Goal: Task Accomplishment & Management: Manage account settings

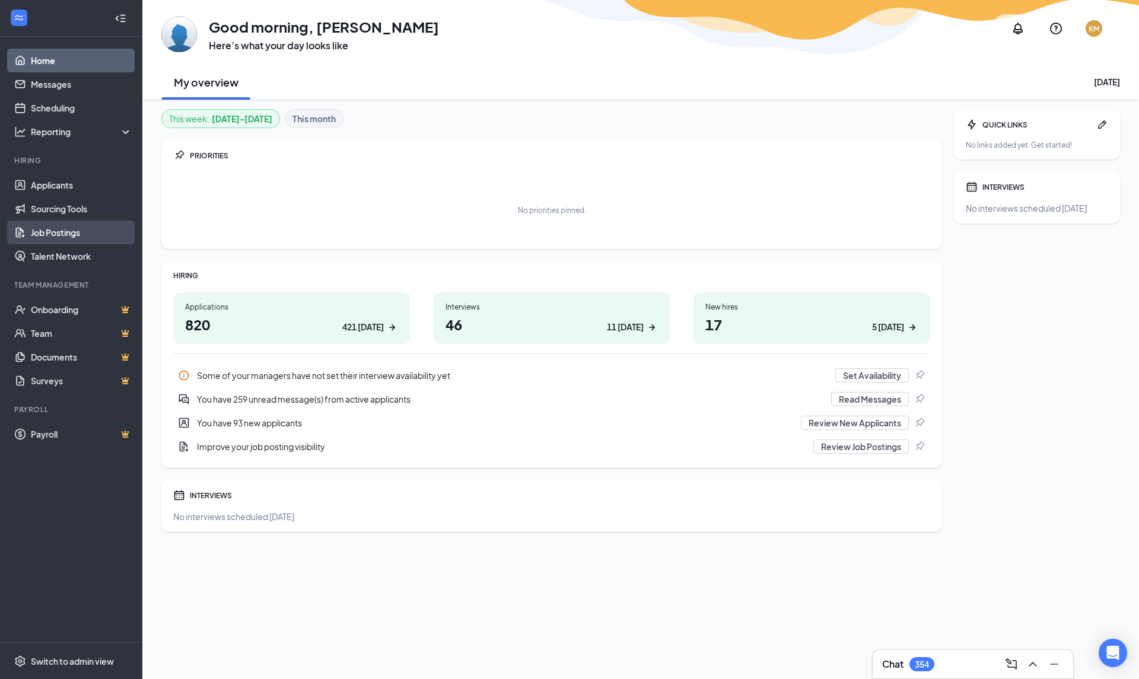
click at [61, 235] on link "Job Postings" at bounding box center [81, 233] width 101 height 24
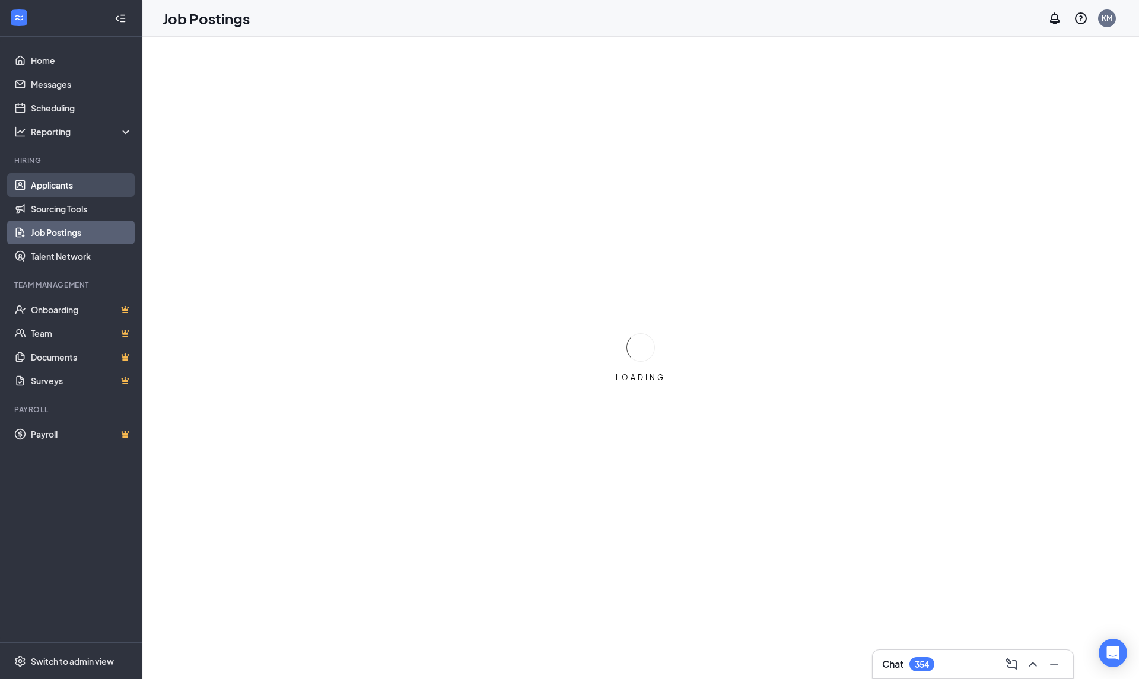
click at [63, 194] on link "Applicants" at bounding box center [81, 185] width 101 height 24
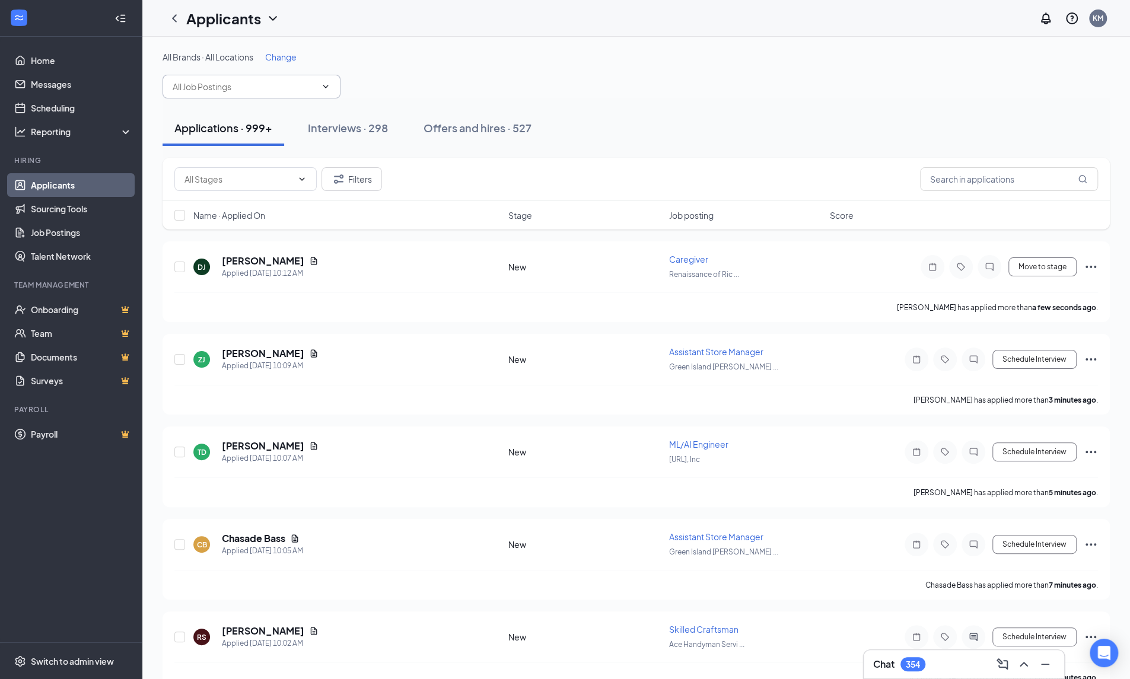
click at [259, 93] on input "text" at bounding box center [245, 86] width 144 height 13
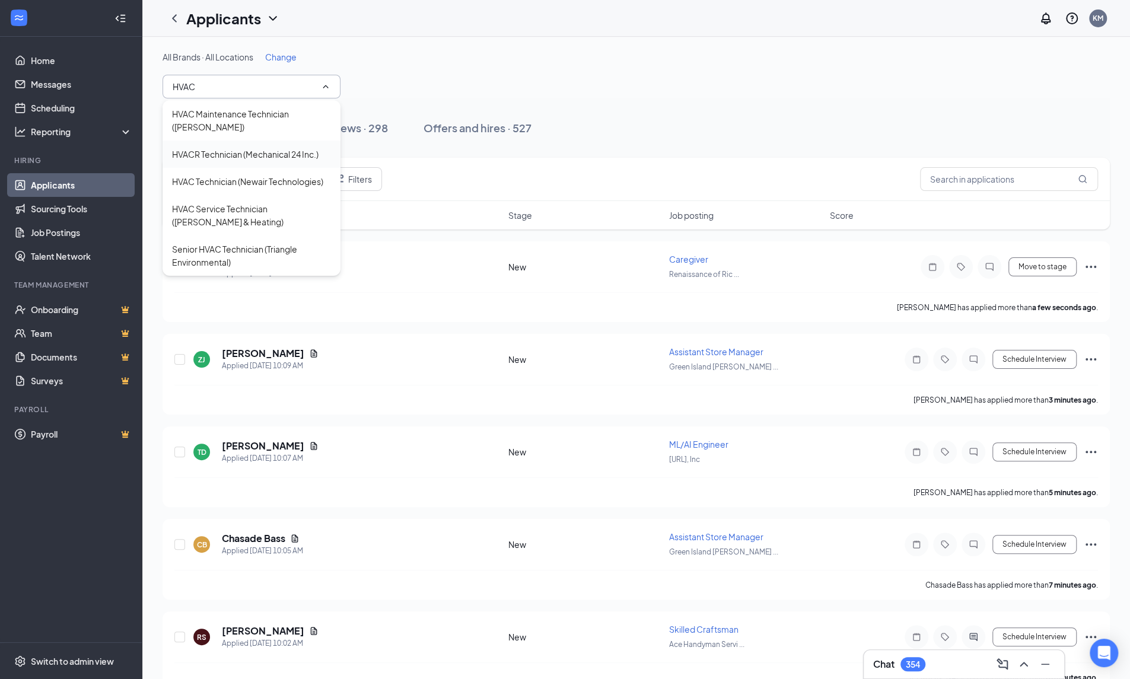
click at [286, 152] on div "HVACR Technician (Mechanical 24 Inc.)" at bounding box center [245, 154] width 147 height 13
type input "HVACR Technician (Mechanical 24 Inc.)"
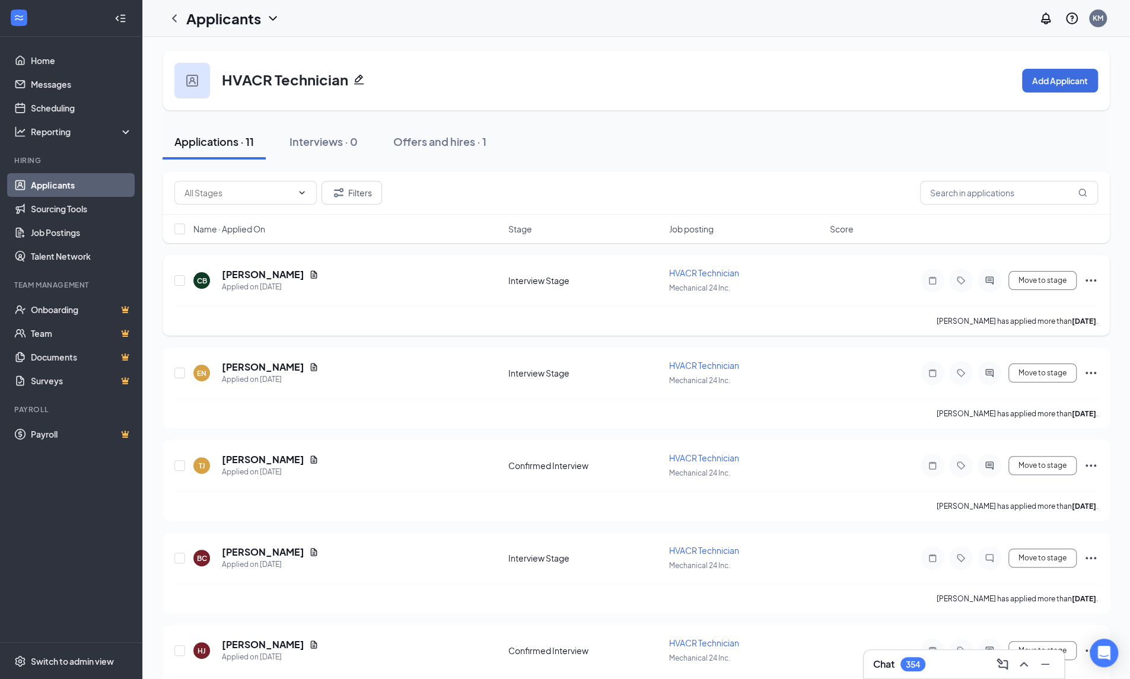
click at [985, 287] on div at bounding box center [990, 281] width 24 height 24
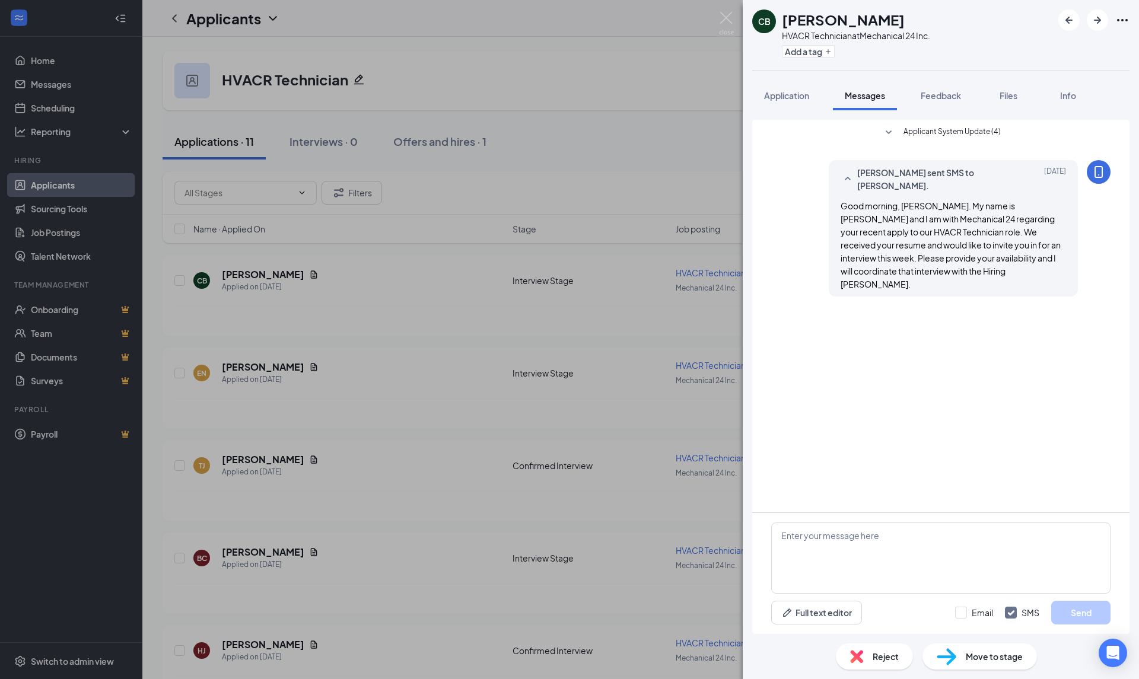
click at [729, 26] on img at bounding box center [726, 23] width 15 height 23
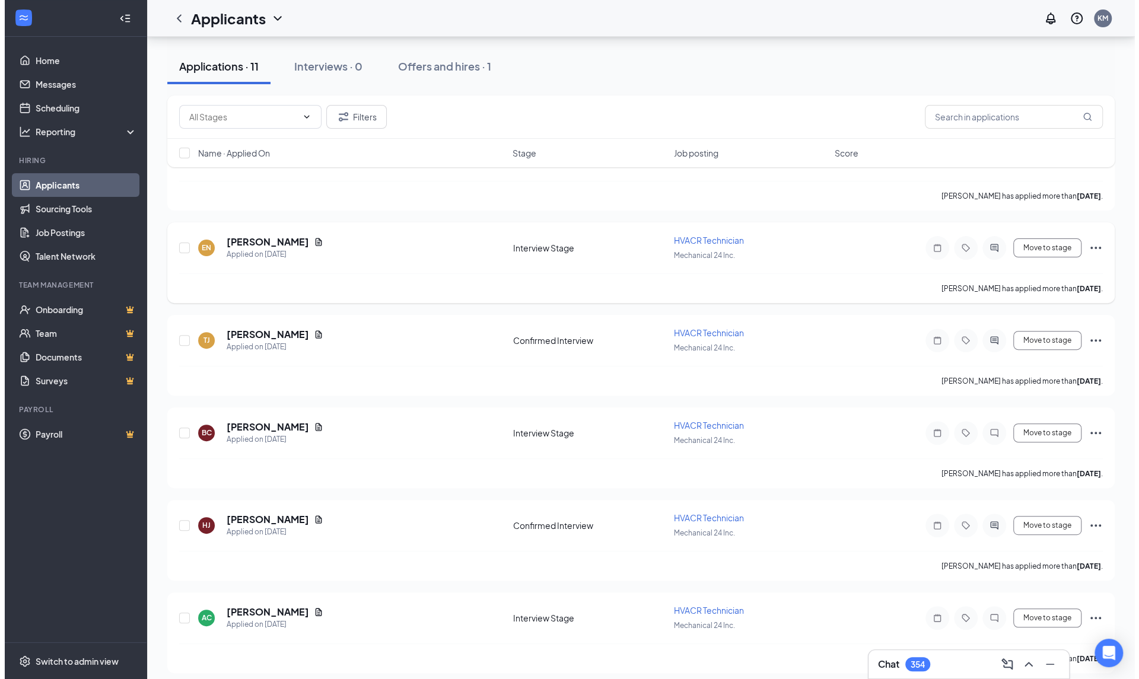
scroll to position [119, 0]
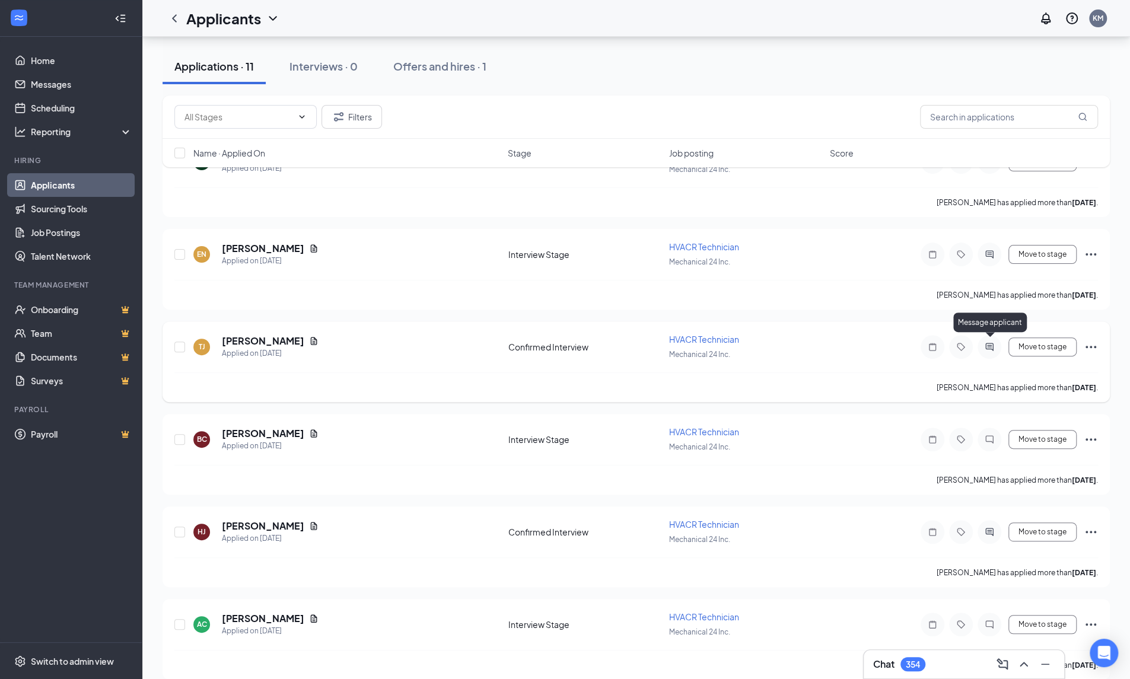
click at [993, 344] on icon "ActiveChat" at bounding box center [990, 346] width 14 height 9
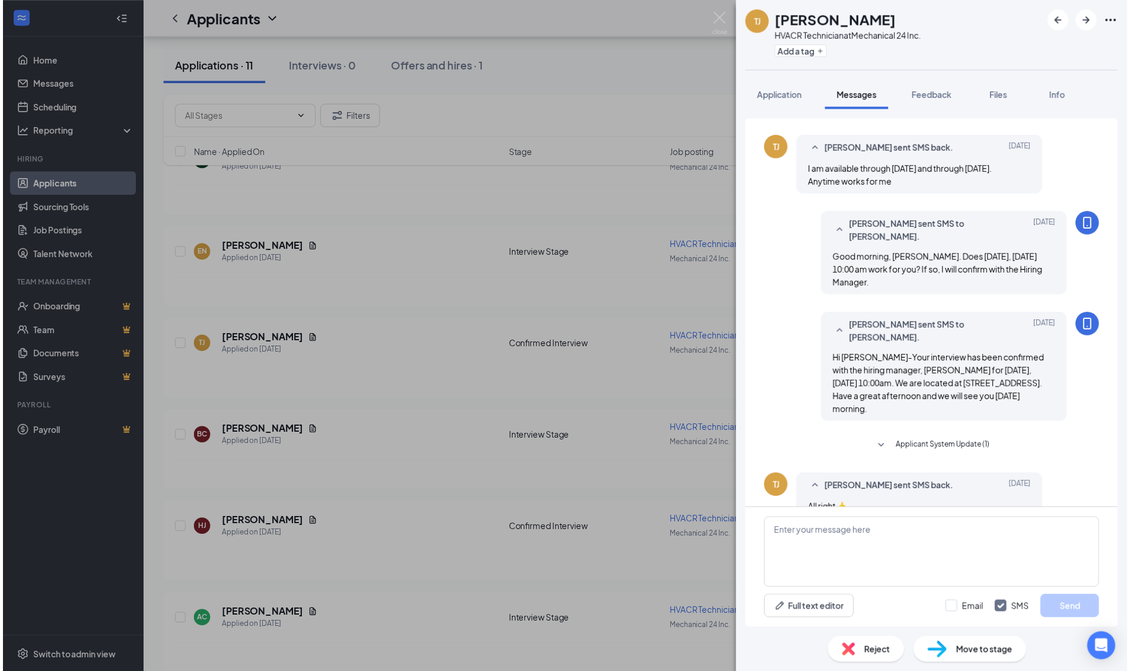
scroll to position [152, 0]
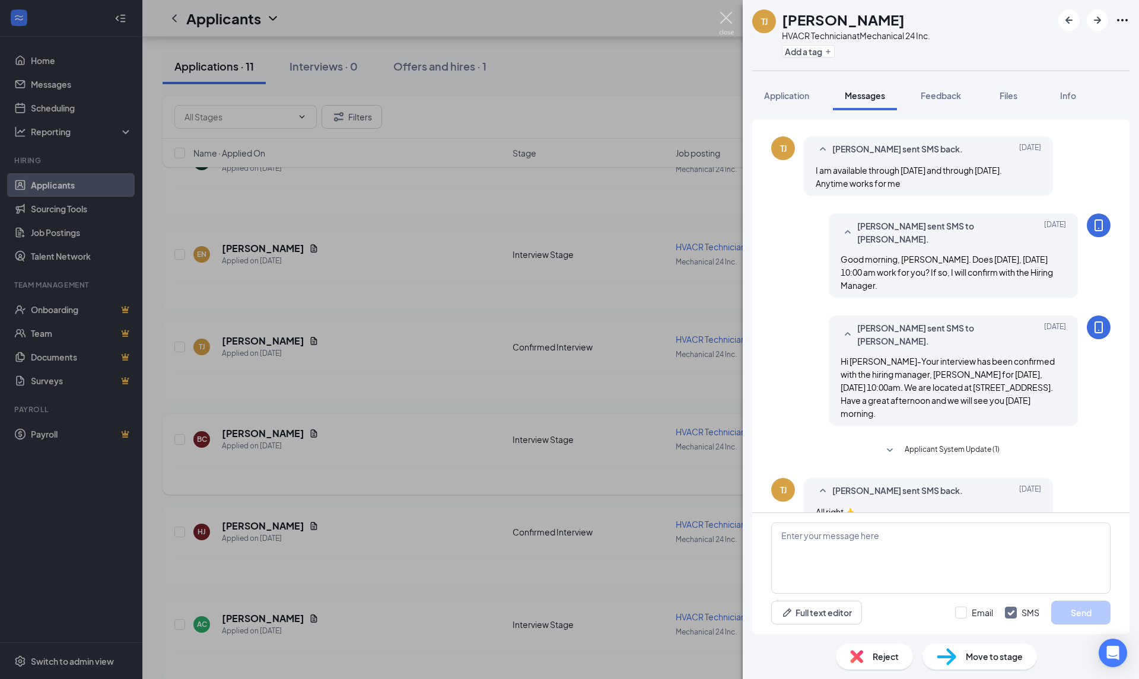
click at [720, 18] on img at bounding box center [726, 23] width 15 height 23
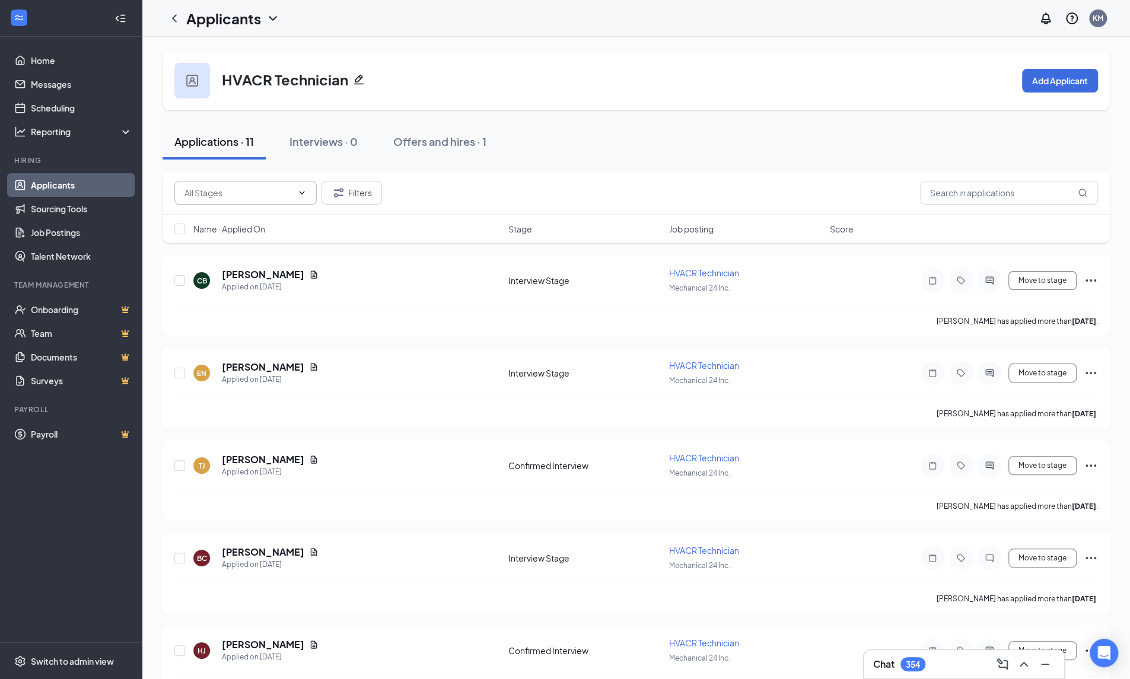
click at [262, 201] on span at bounding box center [245, 193] width 142 height 24
click at [627, 106] on div "HVACR Technician Add Applicant" at bounding box center [637, 80] width 948 height 59
click at [48, 59] on link "Home" at bounding box center [81, 61] width 101 height 24
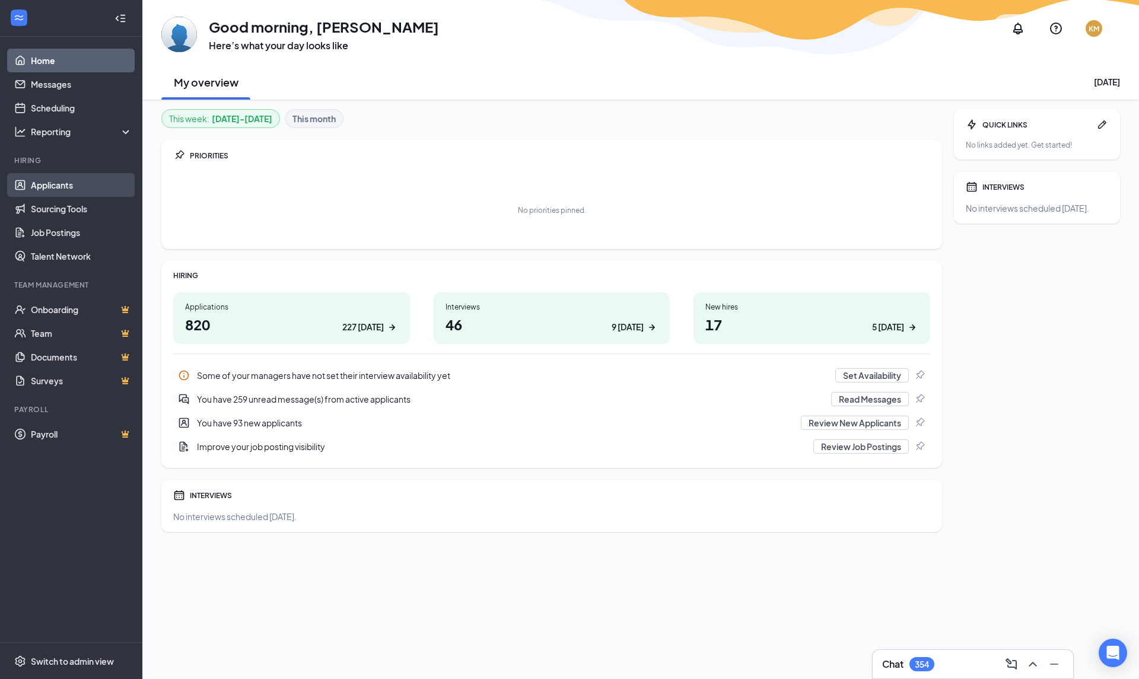
click at [58, 184] on link "Applicants" at bounding box center [81, 185] width 101 height 24
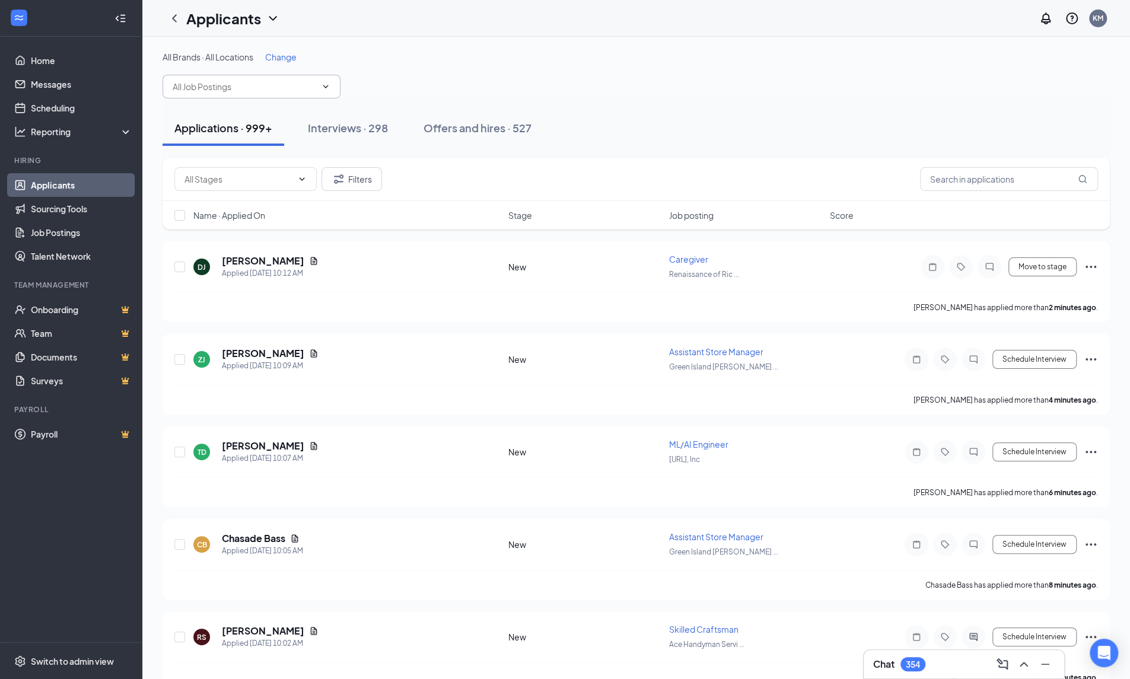
click at [227, 91] on input "text" at bounding box center [245, 86] width 144 height 13
type input "M"
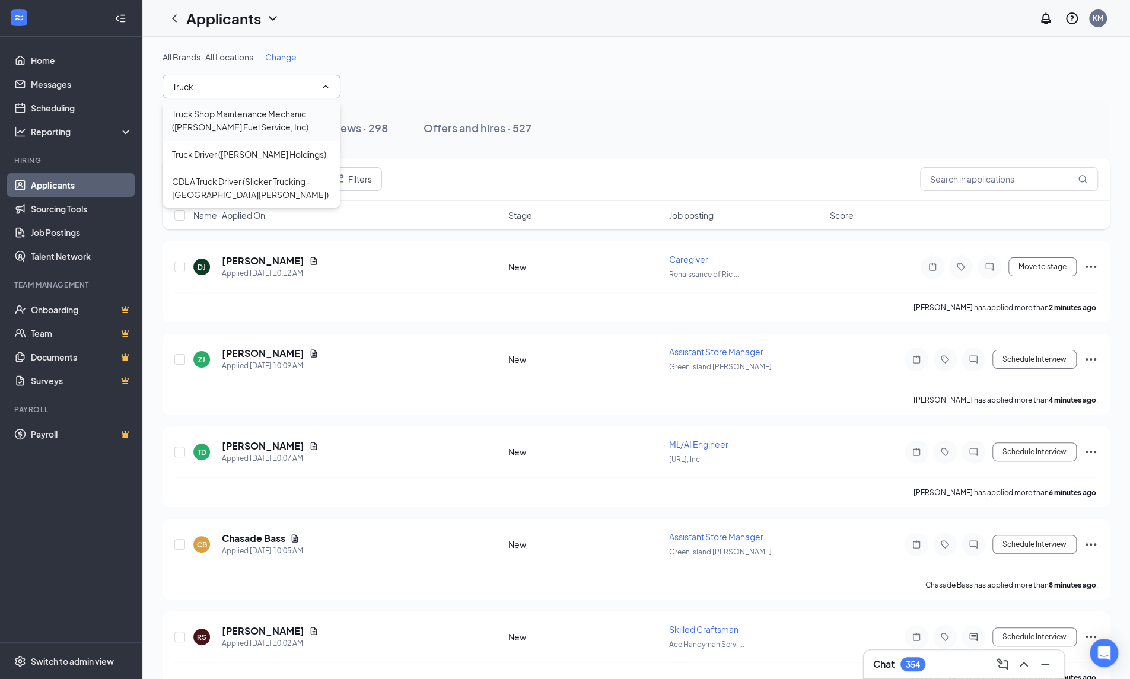
type input "Truck"
click at [255, 115] on div "Truck Shop Maintenance Mechanic (Melzer's Fuel Service, Inc)" at bounding box center [251, 120] width 159 height 26
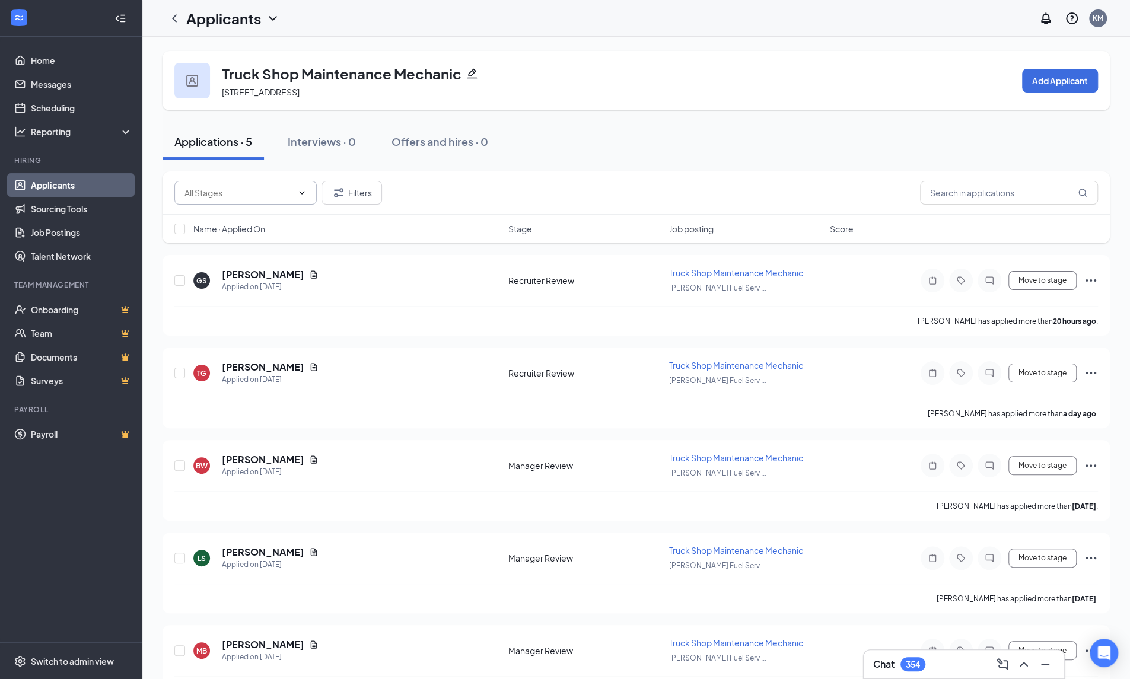
click at [253, 198] on input "text" at bounding box center [239, 192] width 108 height 13
click at [258, 219] on div "Recruiter Review (2)" at bounding box center [222, 220] width 77 height 13
type input "Recruiter Review (2)"
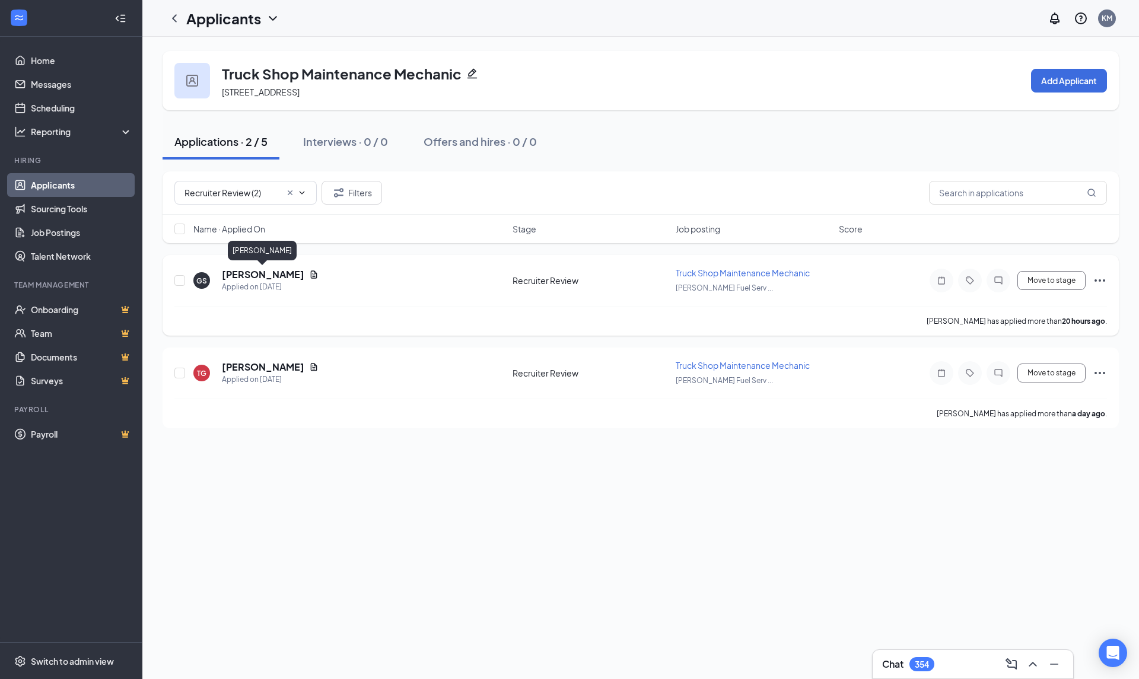
click at [259, 272] on h5 "Garrett Shannon" at bounding box center [263, 274] width 82 height 13
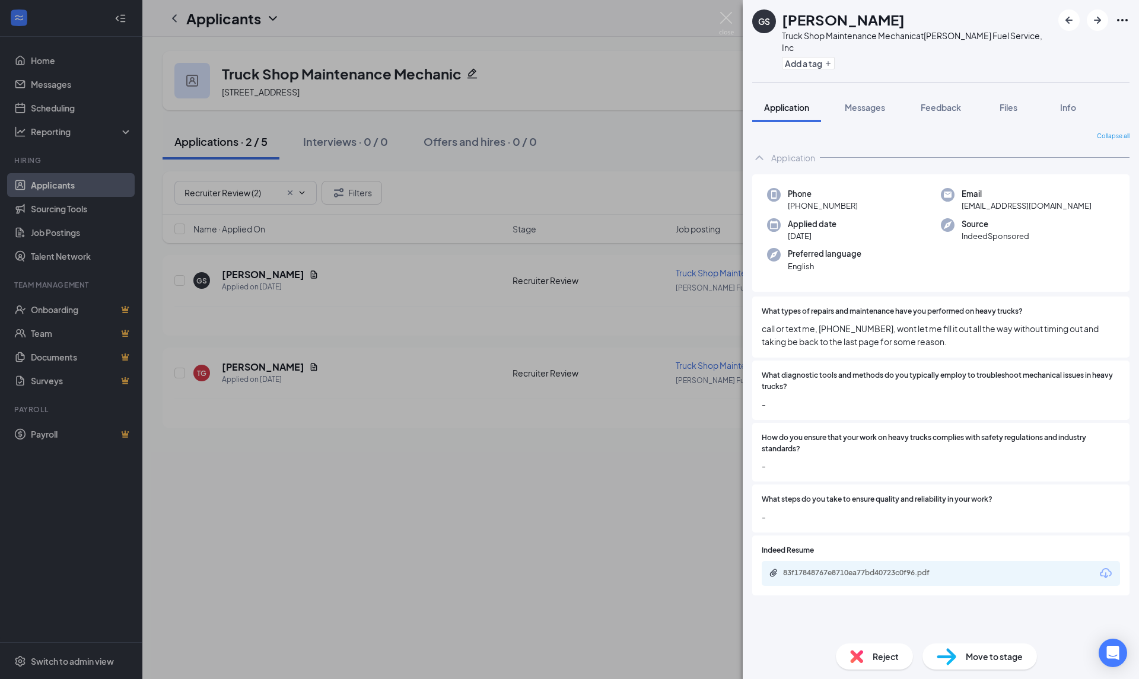
click at [1100, 567] on icon "Download" at bounding box center [1106, 574] width 14 height 14
click at [178, 278] on div "GS Garrett Shannon Truck Shop Maintenance Mechanic at Melzer's Fuel Service, In…" at bounding box center [569, 339] width 1139 height 679
click at [178, 278] on input "checkbox" at bounding box center [179, 280] width 11 height 11
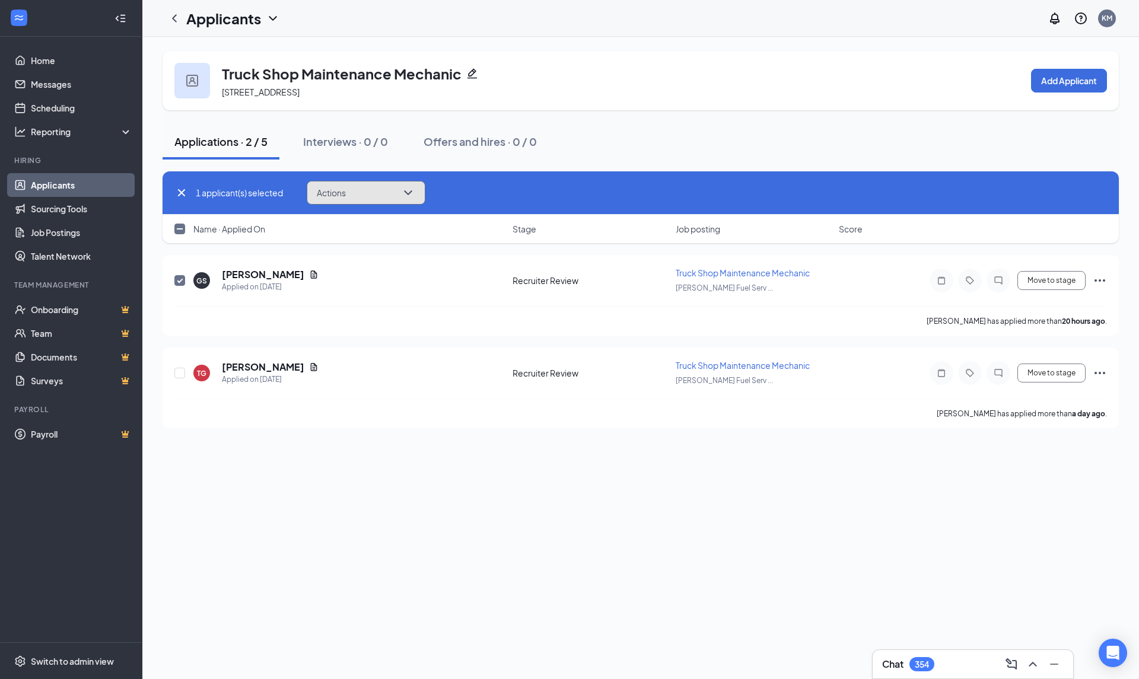
click at [421, 193] on button "Actions" at bounding box center [366, 193] width 119 height 24
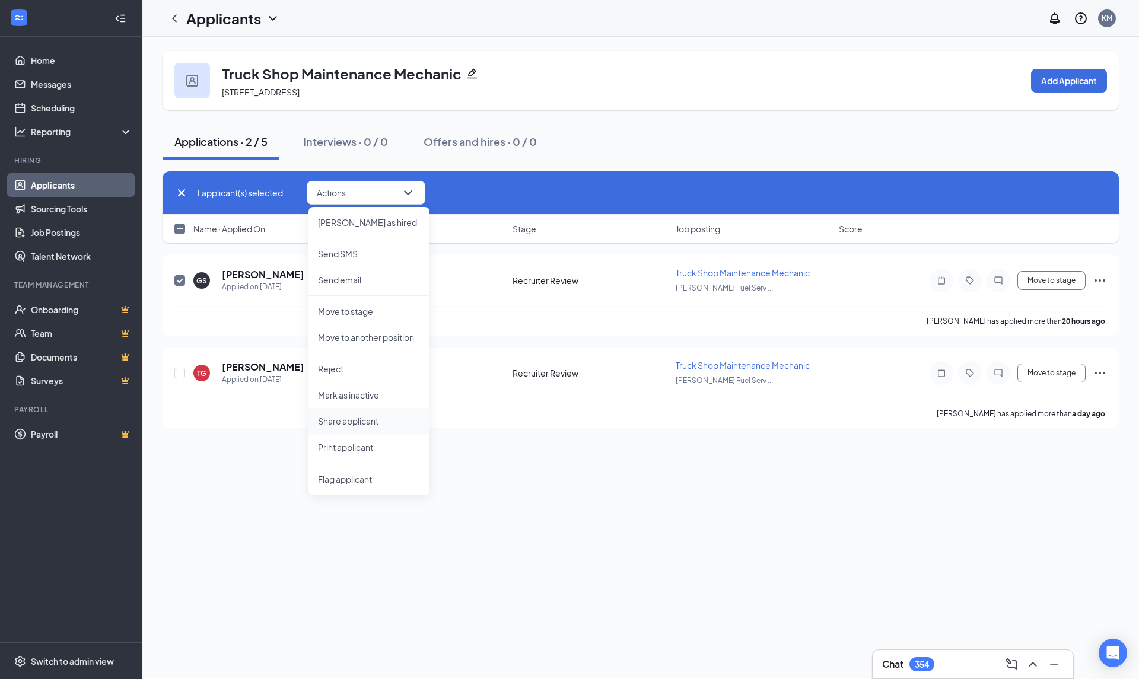
click at [397, 428] on li "Share applicant" at bounding box center [369, 421] width 121 height 26
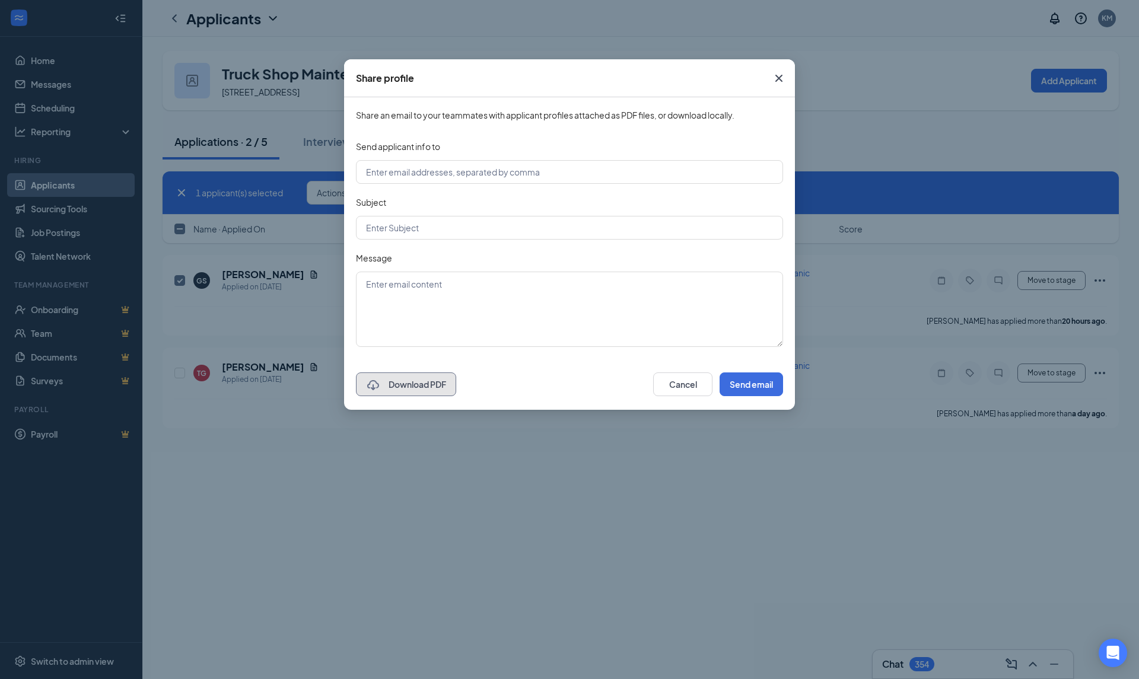
click at [437, 387] on button "Download PDF" at bounding box center [406, 385] width 100 height 24
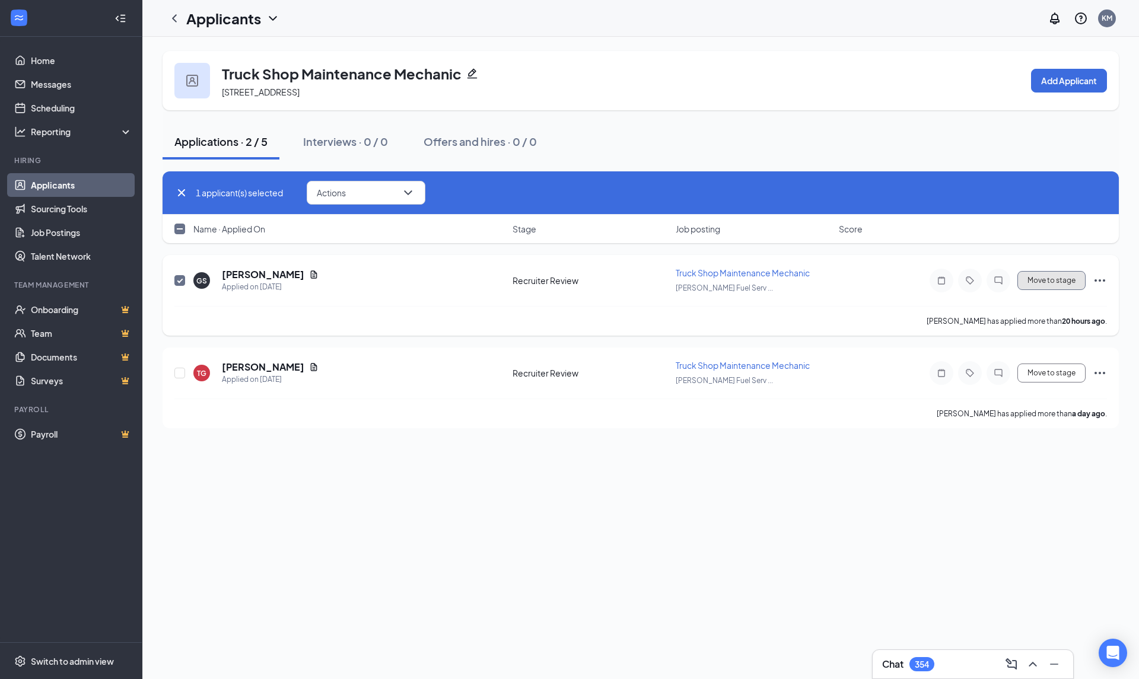
click at [1074, 285] on button "Move to stage" at bounding box center [1052, 280] width 68 height 19
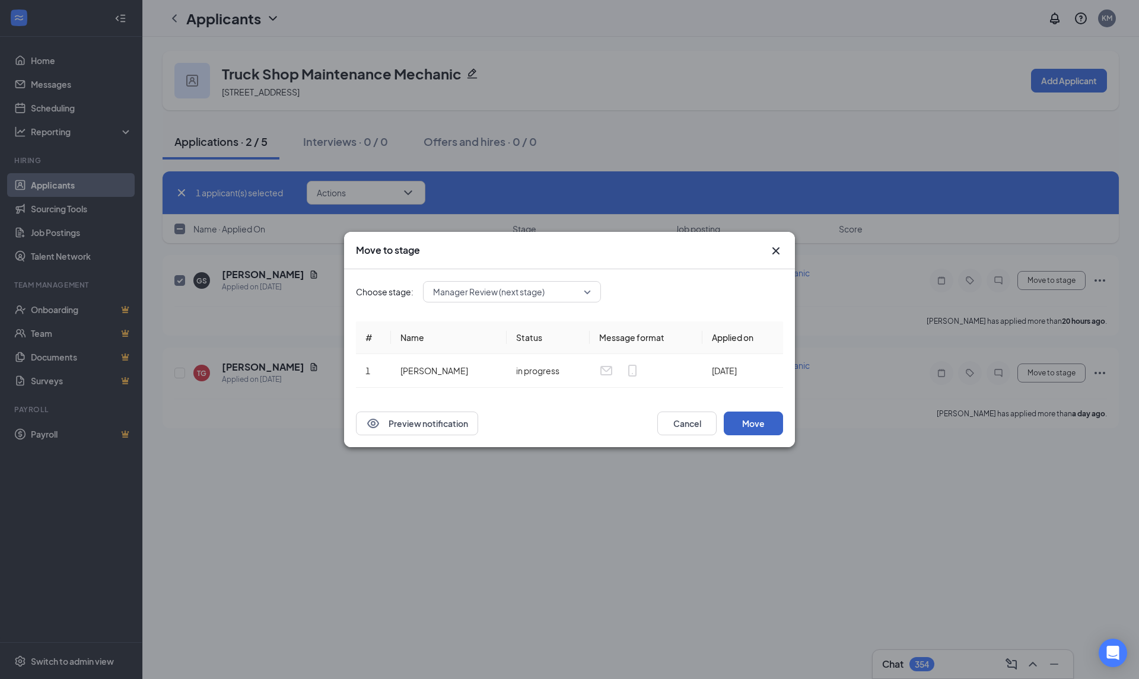
click at [747, 430] on button "Move" at bounding box center [753, 424] width 59 height 24
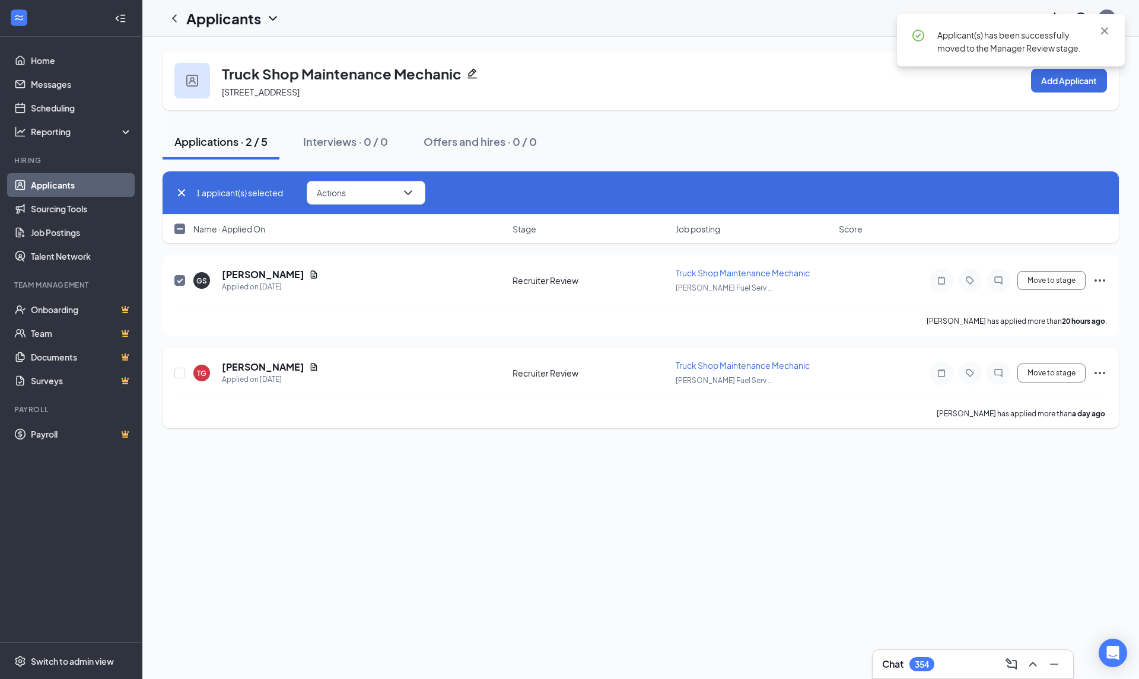
checkbox input "false"
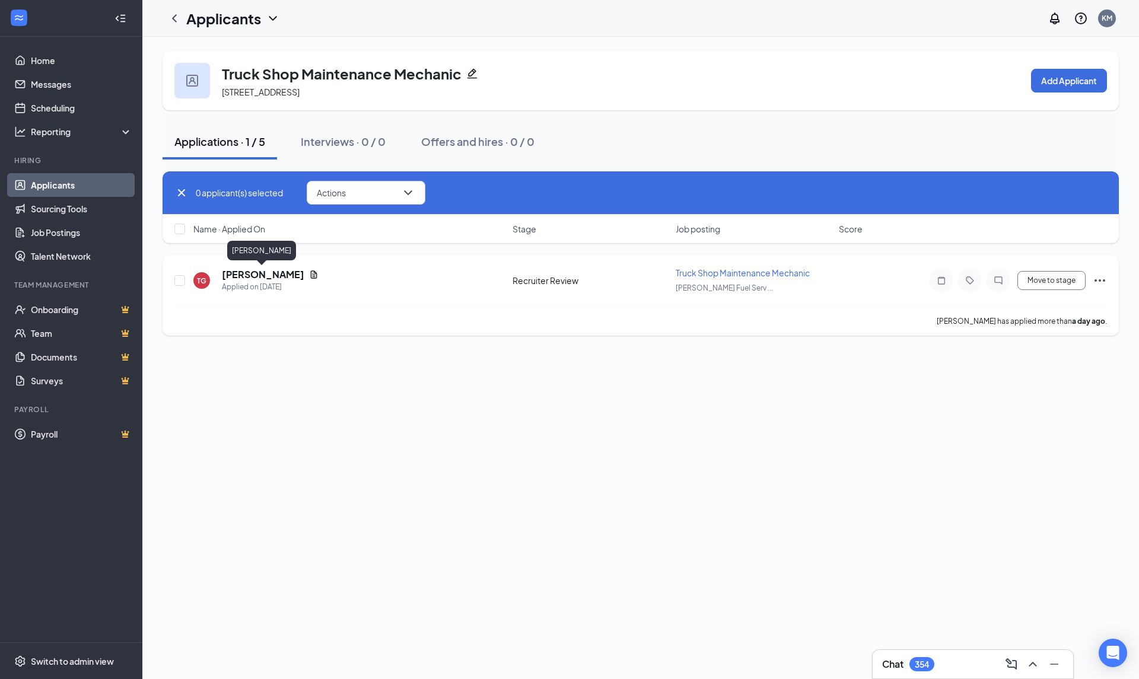
click at [283, 276] on h5 "Timothy Grimm" at bounding box center [263, 274] width 82 height 13
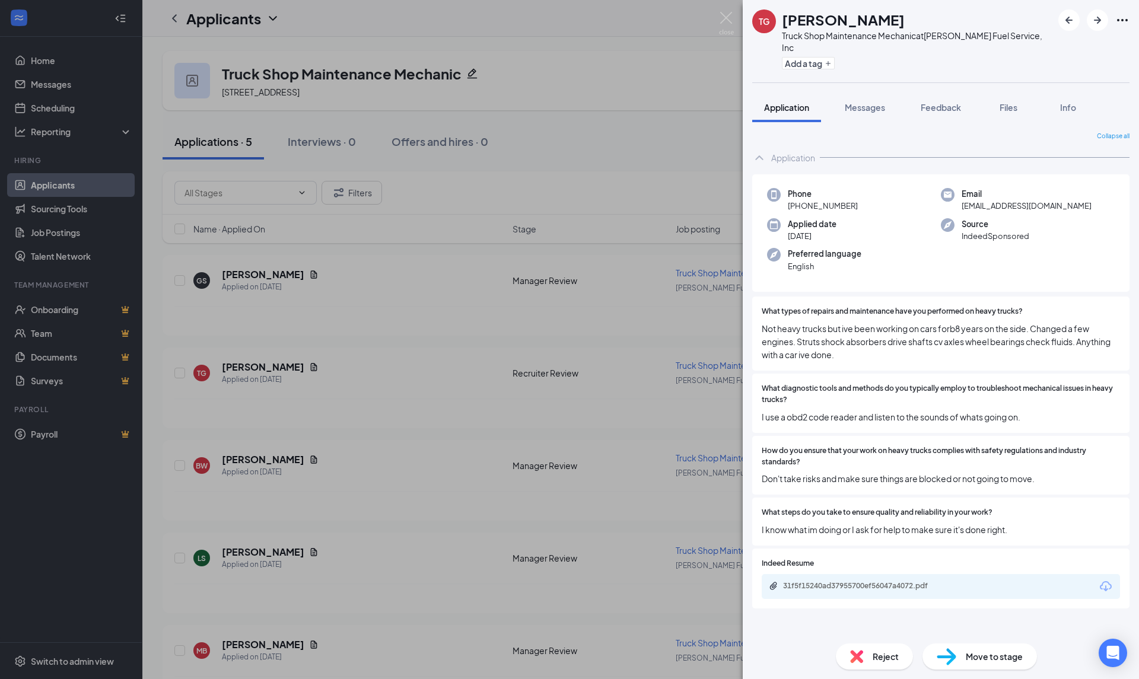
click at [1104, 580] on icon "Download" at bounding box center [1106, 587] width 14 height 14
click at [896, 659] on span "Reject" at bounding box center [886, 656] width 26 height 13
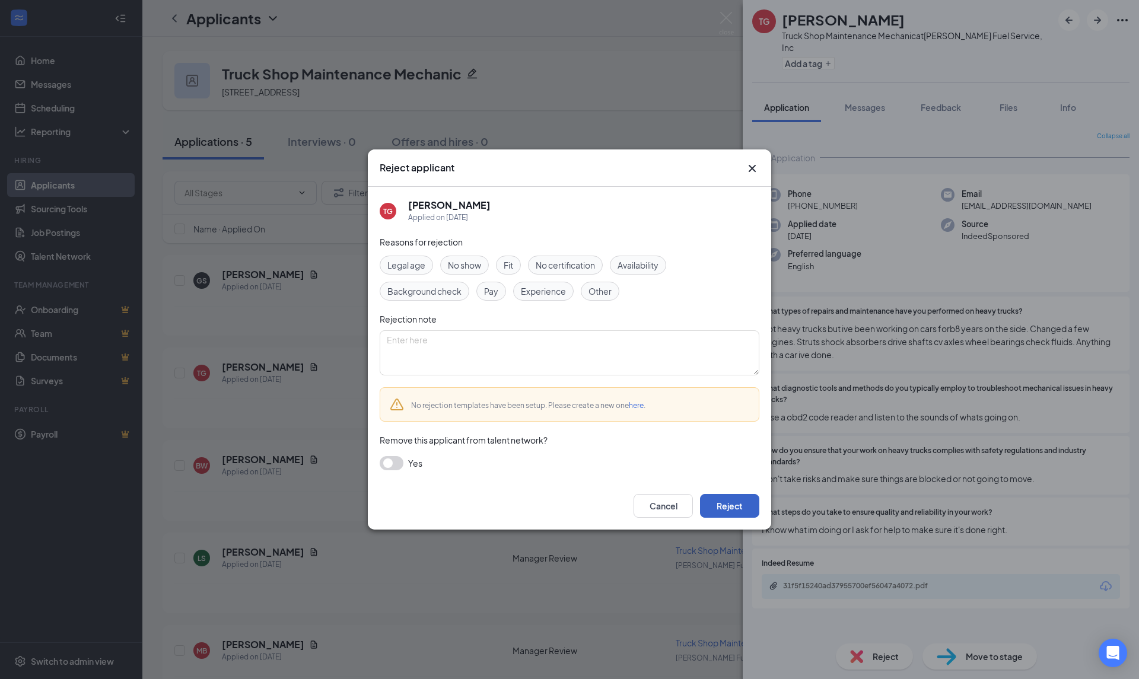
click at [733, 508] on button "Reject" at bounding box center [729, 506] width 59 height 24
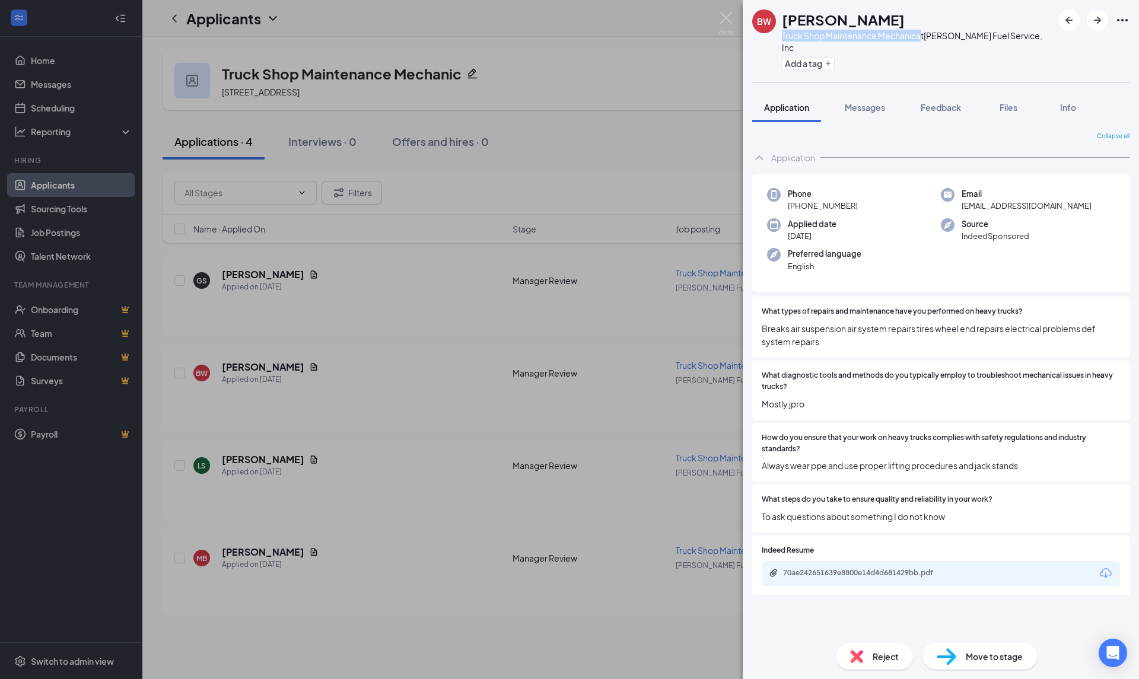
drag, startPoint x: 917, startPoint y: 36, endPoint x: 779, endPoint y: 41, distance: 139.0
click at [779, 41] on div "BW Brad Wierbinski Truck Shop Maintenance Mechanic at Melzer's Fuel Service, In…" at bounding box center [902, 40] width 300 height 63
click at [61, 61] on div "BW Brad Wierbinski Truck Shop Maintenance Mechanic at Melzer's Fuel Service, In…" at bounding box center [569, 339] width 1139 height 679
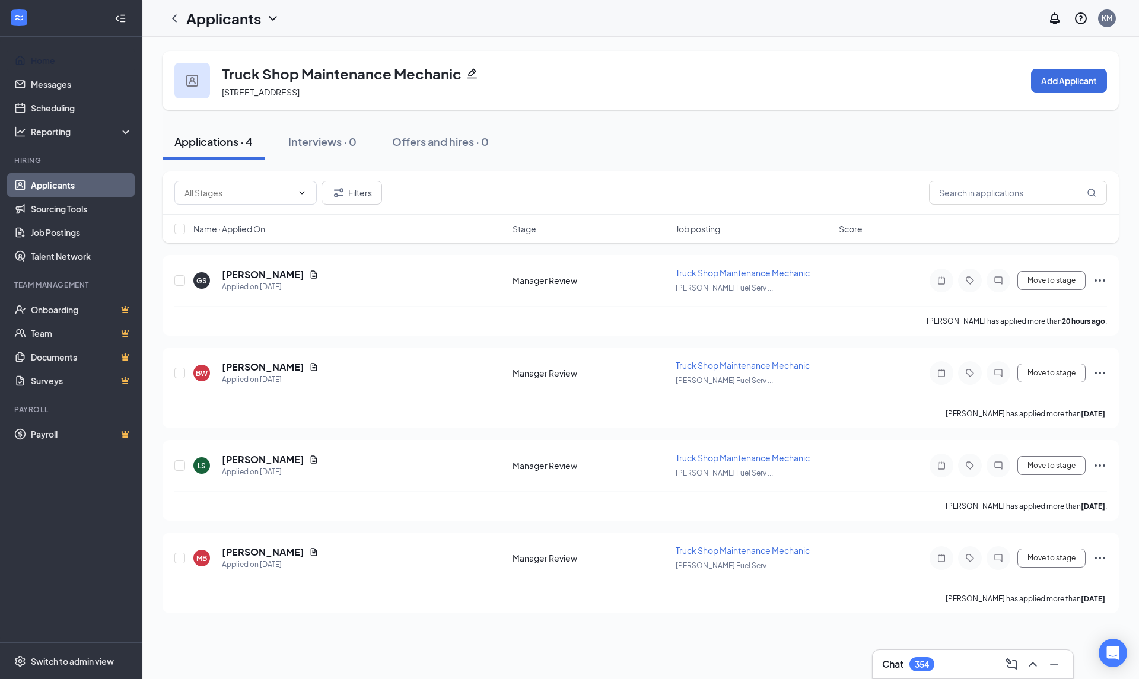
click at [61, 61] on link "Home" at bounding box center [81, 61] width 101 height 24
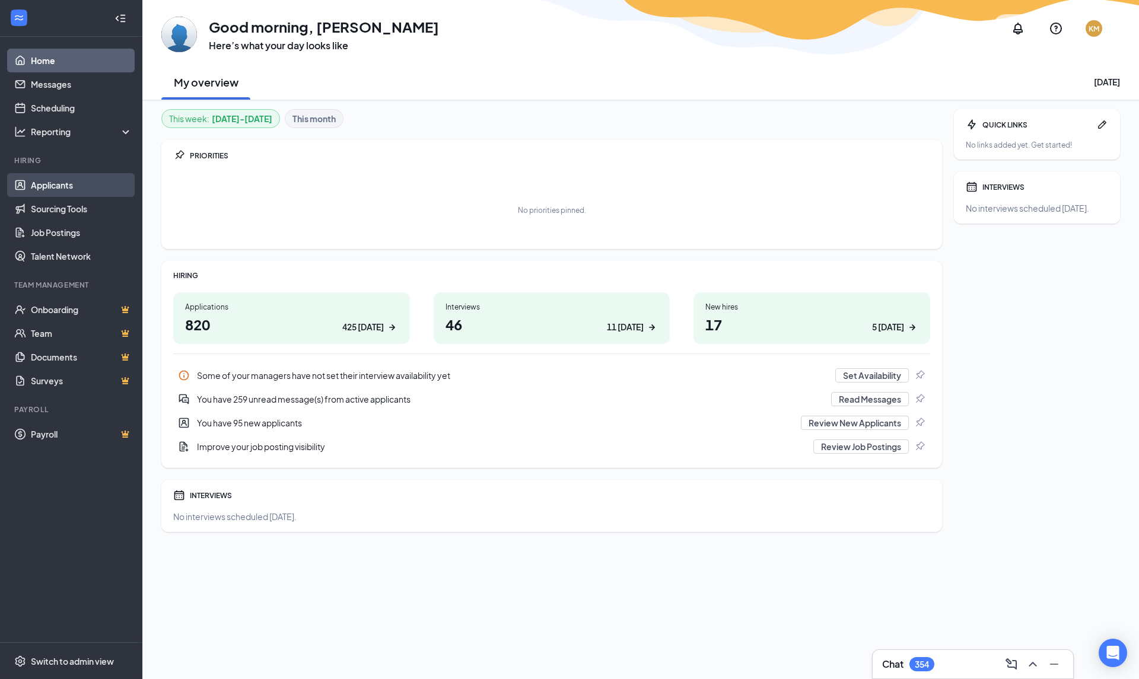
click at [55, 190] on link "Applicants" at bounding box center [81, 185] width 101 height 24
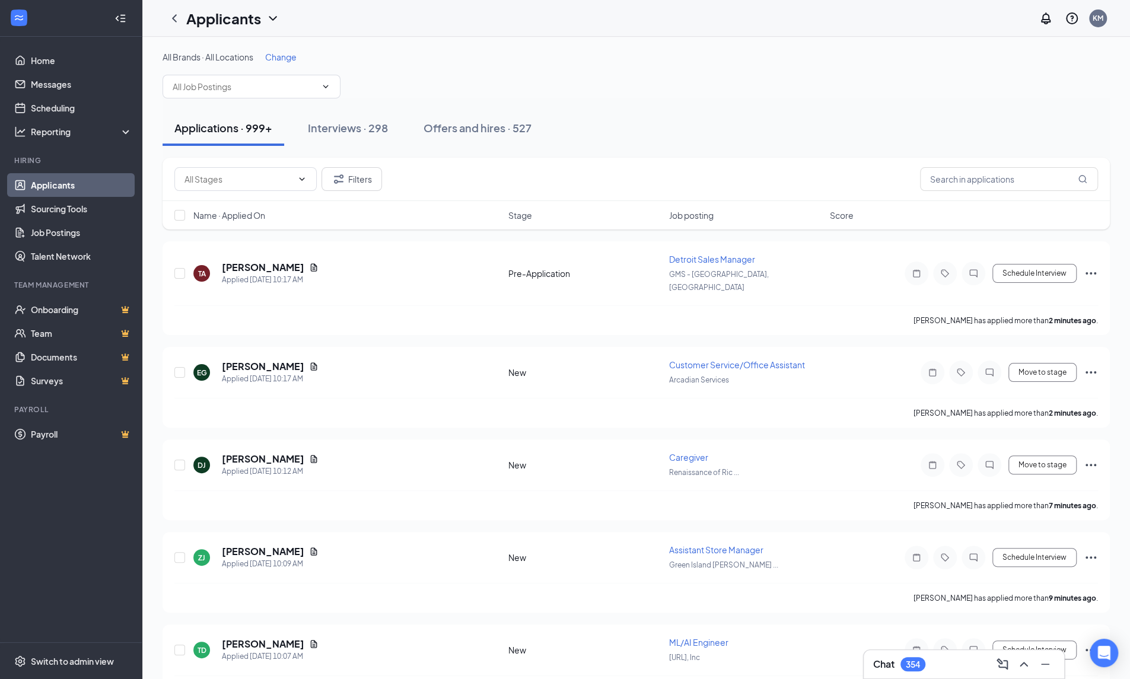
click at [208, 98] on span at bounding box center [252, 87] width 178 height 24
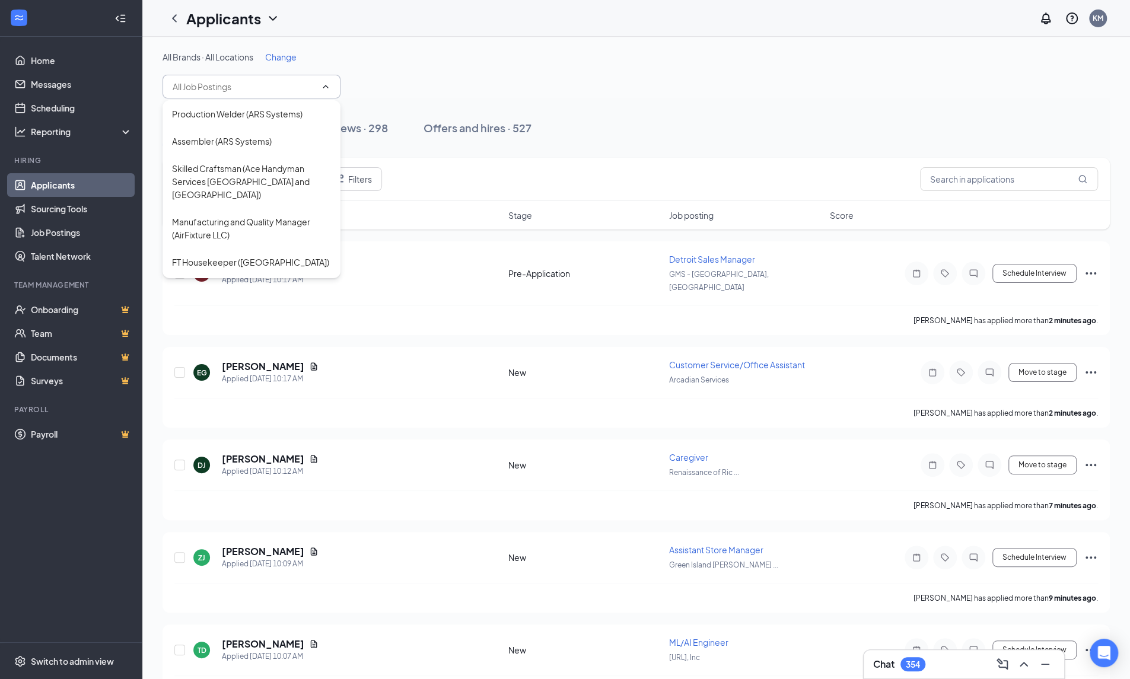
click at [208, 88] on input "text" at bounding box center [245, 86] width 144 height 13
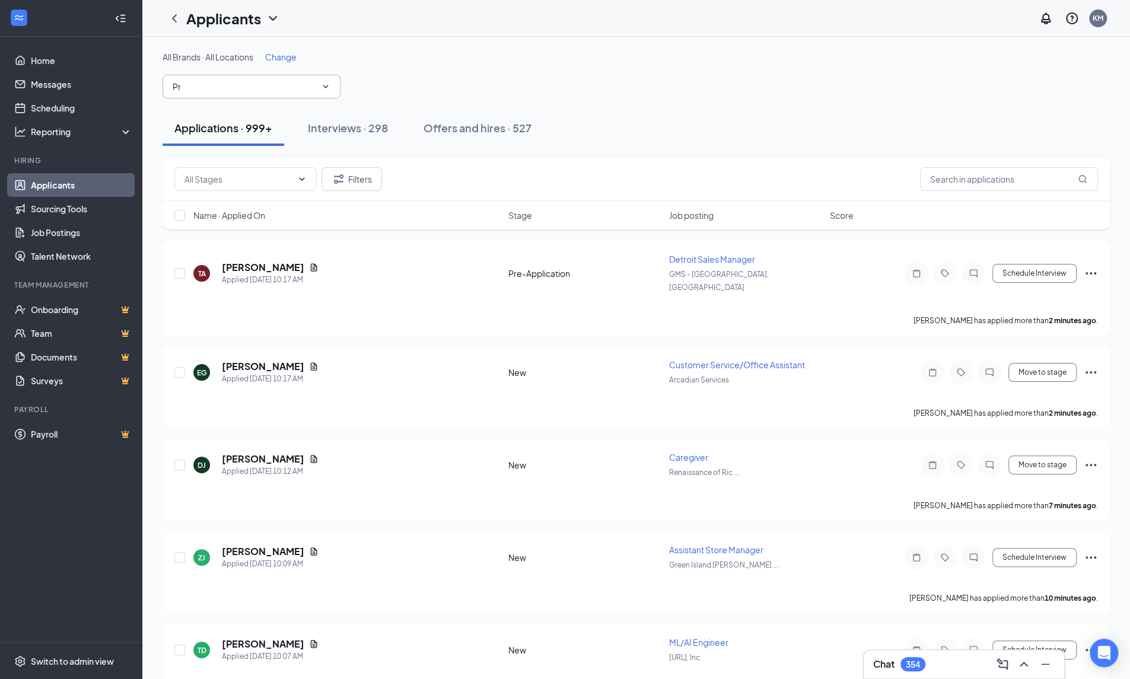
type input "P"
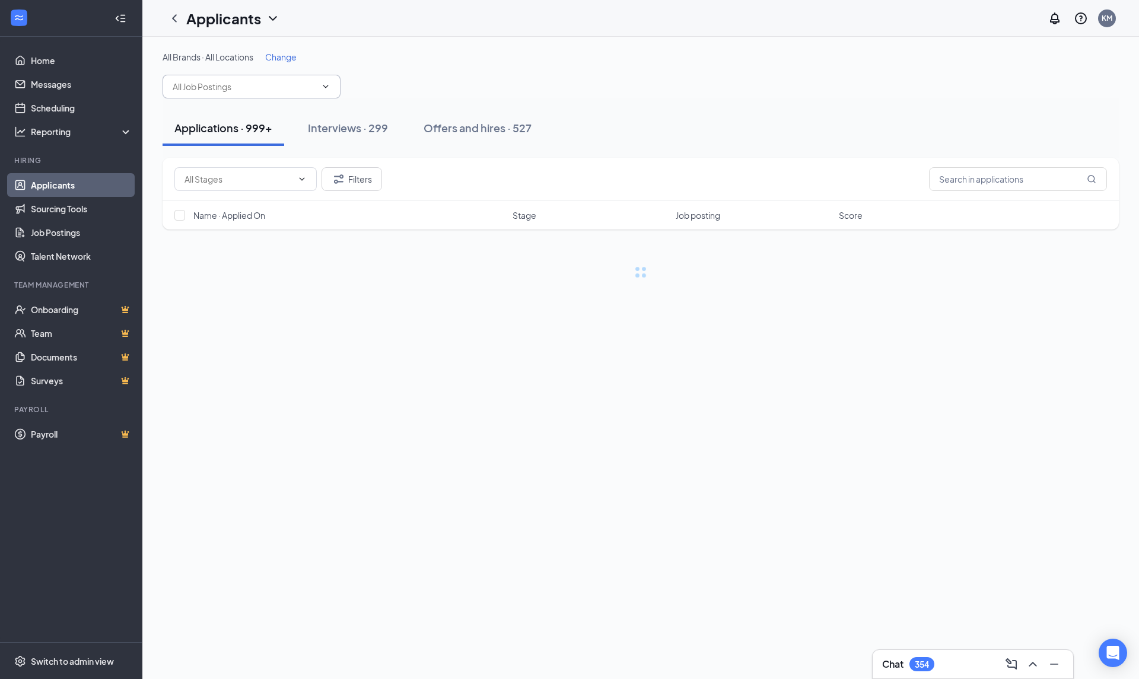
click at [259, 90] on input "text" at bounding box center [245, 86] width 144 height 13
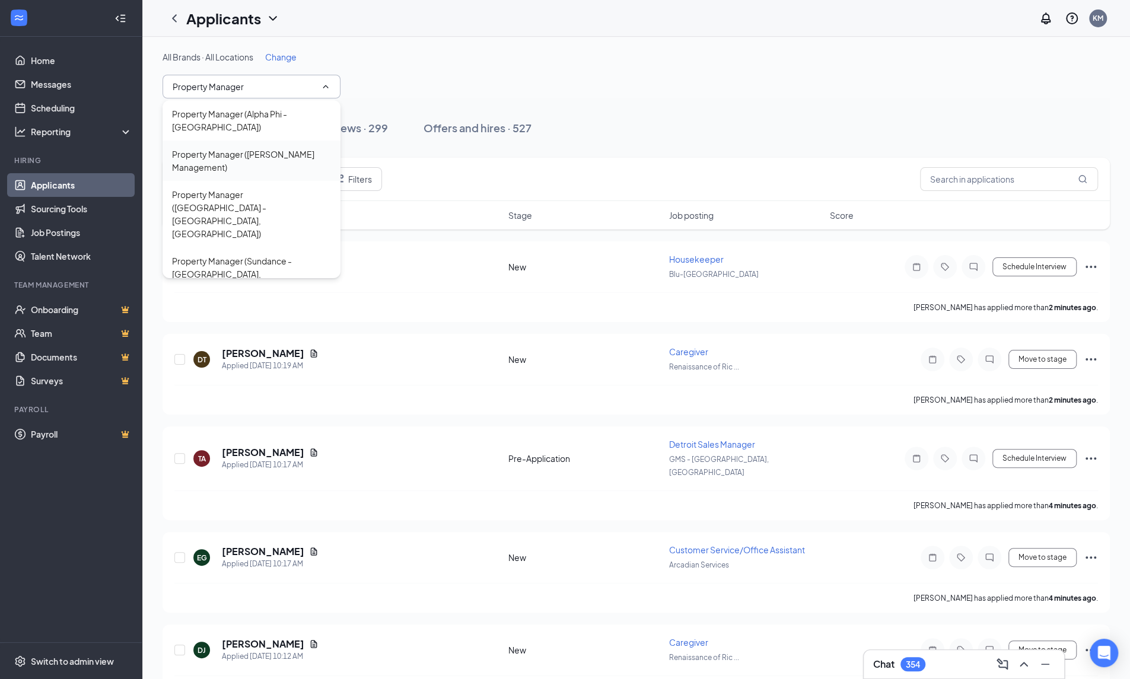
click at [275, 148] on div "Property Manager ([PERSON_NAME] Management)" at bounding box center [251, 161] width 159 height 26
type input "Property Manager ([PERSON_NAME] Management)"
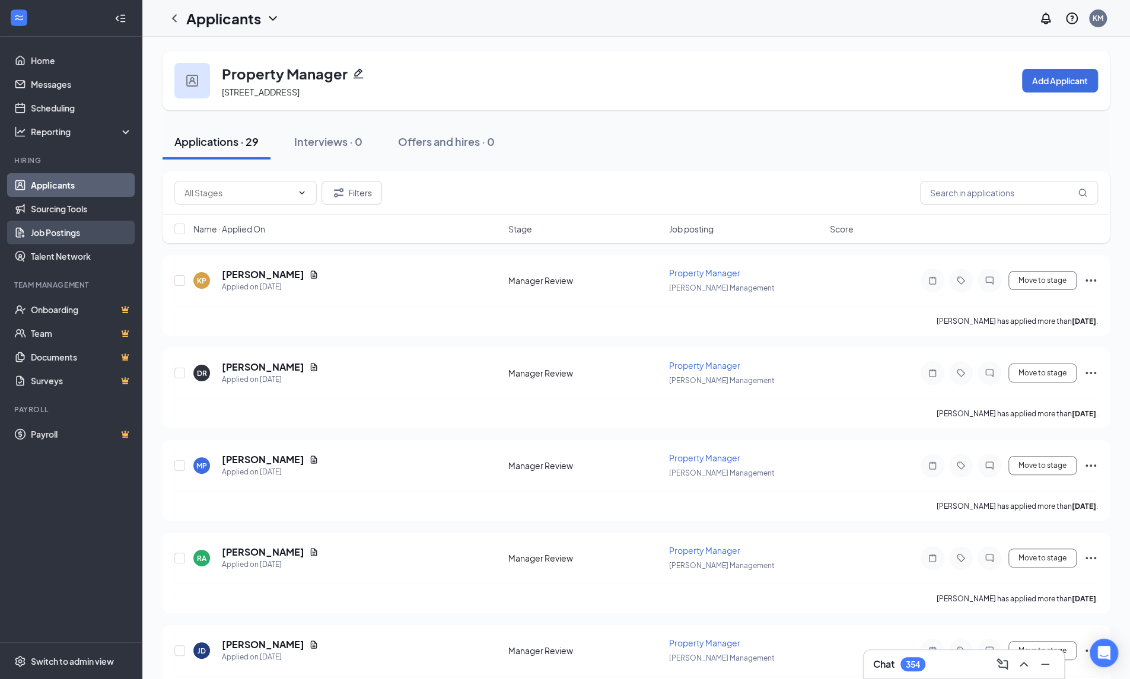
click at [42, 234] on link "Job Postings" at bounding box center [81, 233] width 101 height 24
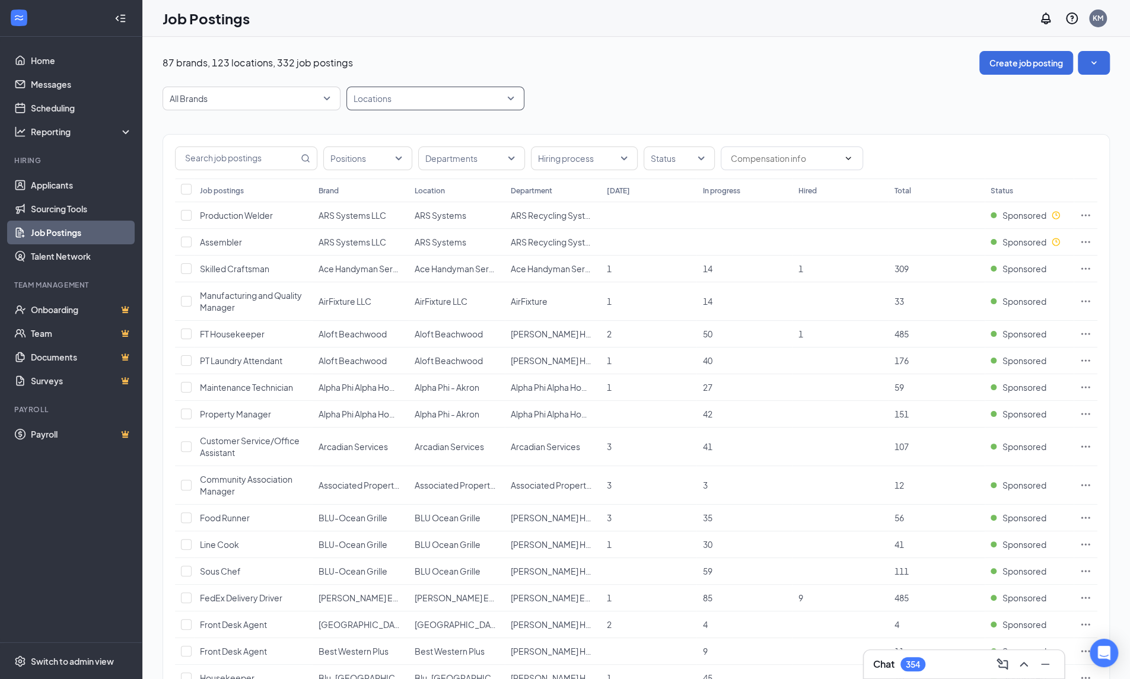
click at [408, 96] on div at bounding box center [430, 98] width 160 height 19
type input "[PERSON_NAME]"
click at [425, 122] on div "[PERSON_NAME] Management" at bounding box center [436, 130] width 178 height 27
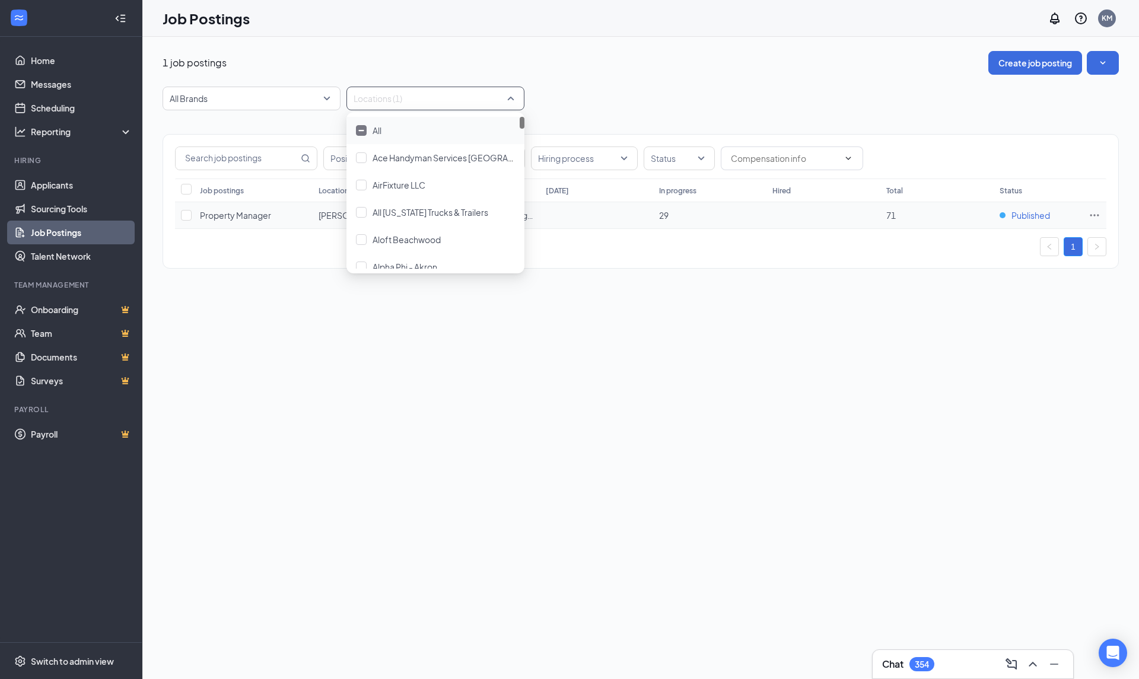
click at [1038, 214] on span "Published" at bounding box center [1031, 215] width 39 height 12
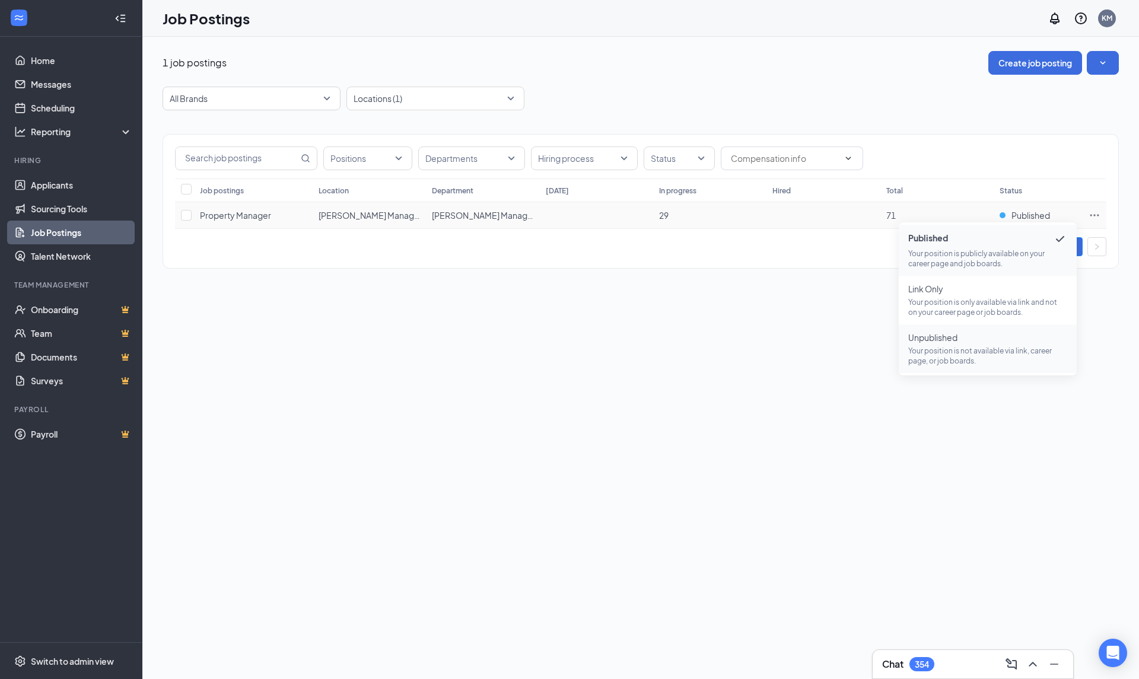
click at [961, 345] on span "Unpublished Your position is not available via link, career page, or job boards." at bounding box center [987, 349] width 159 height 34
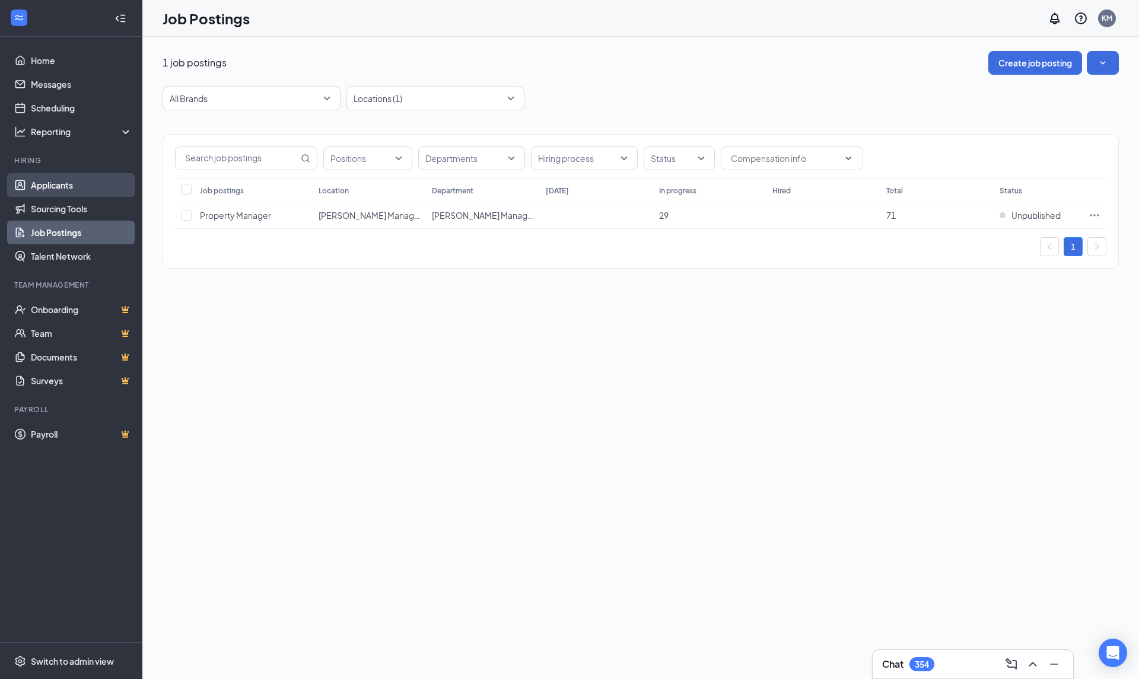
click at [73, 181] on link "Applicants" at bounding box center [81, 185] width 101 height 24
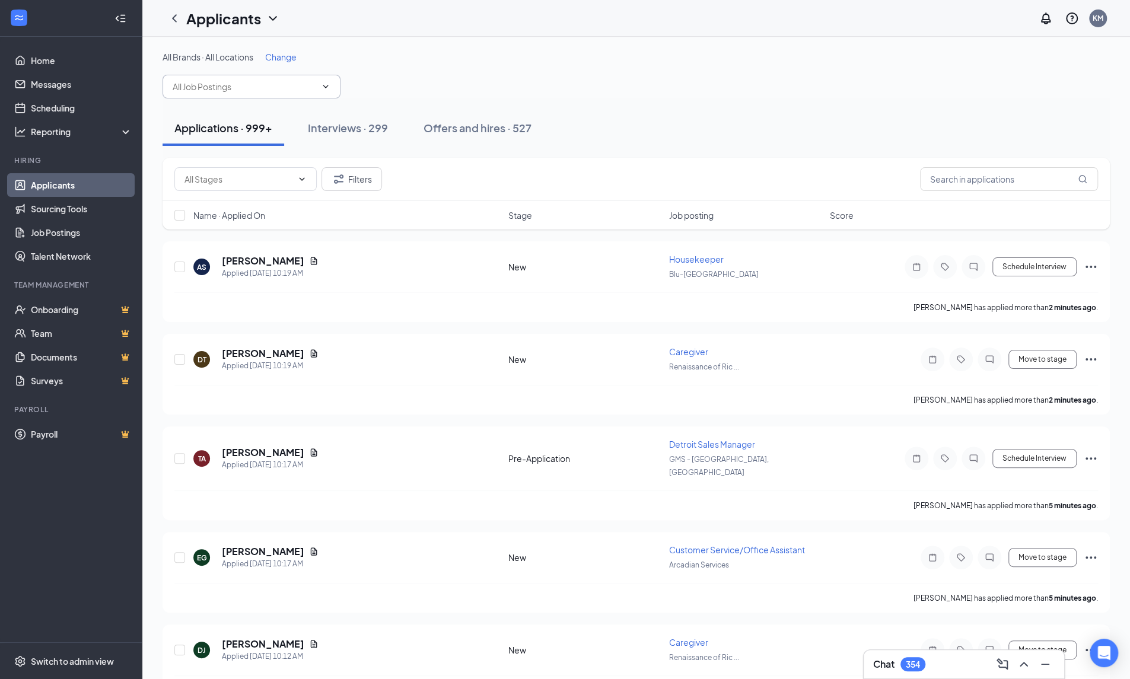
click at [255, 90] on input "text" at bounding box center [245, 86] width 144 height 13
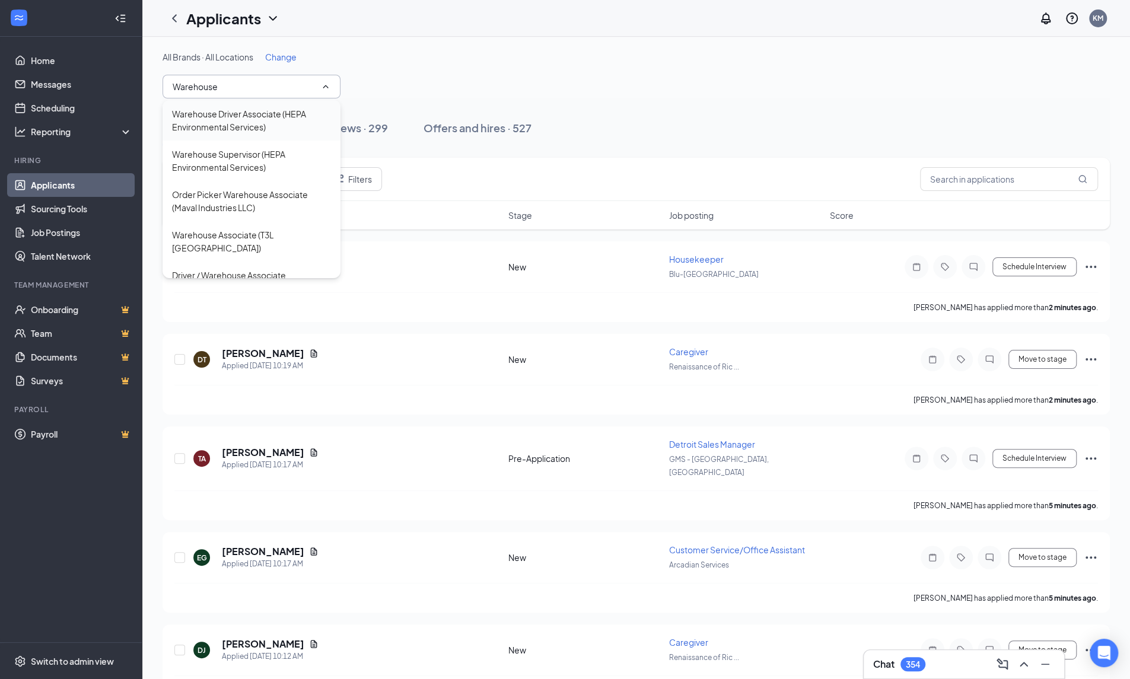
type input "Warehouse"
click at [249, 119] on div "Warehouse Driver Associate (HEPA Environmental Services)" at bounding box center [251, 120] width 159 height 26
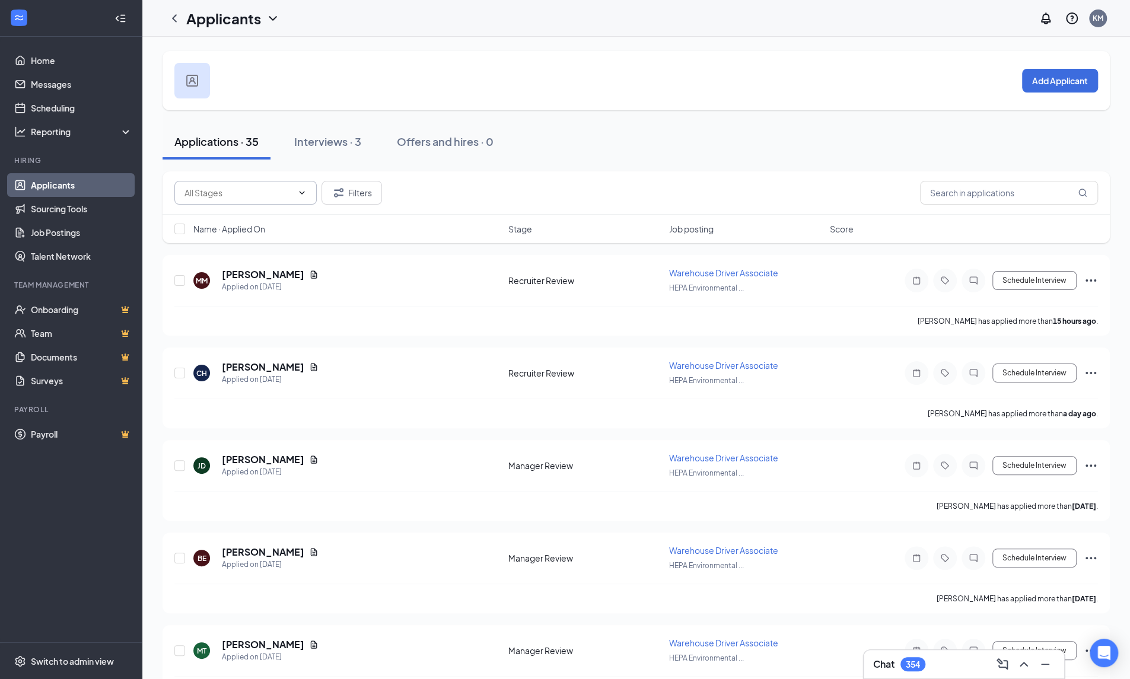
click at [274, 195] on input "text" at bounding box center [239, 192] width 108 height 13
click at [266, 217] on div "Recruiter Review (2)" at bounding box center [245, 220] width 123 height 13
type input "Recruiter Review (2)"
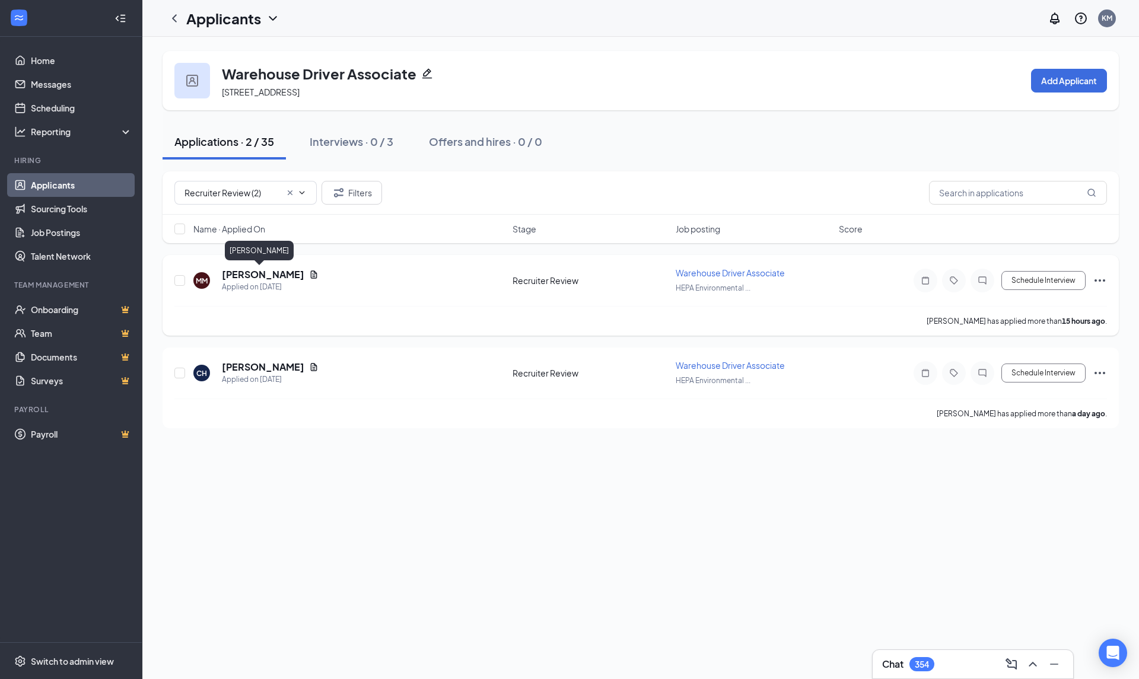
click at [260, 278] on h5 "[PERSON_NAME]" at bounding box center [263, 274] width 82 height 13
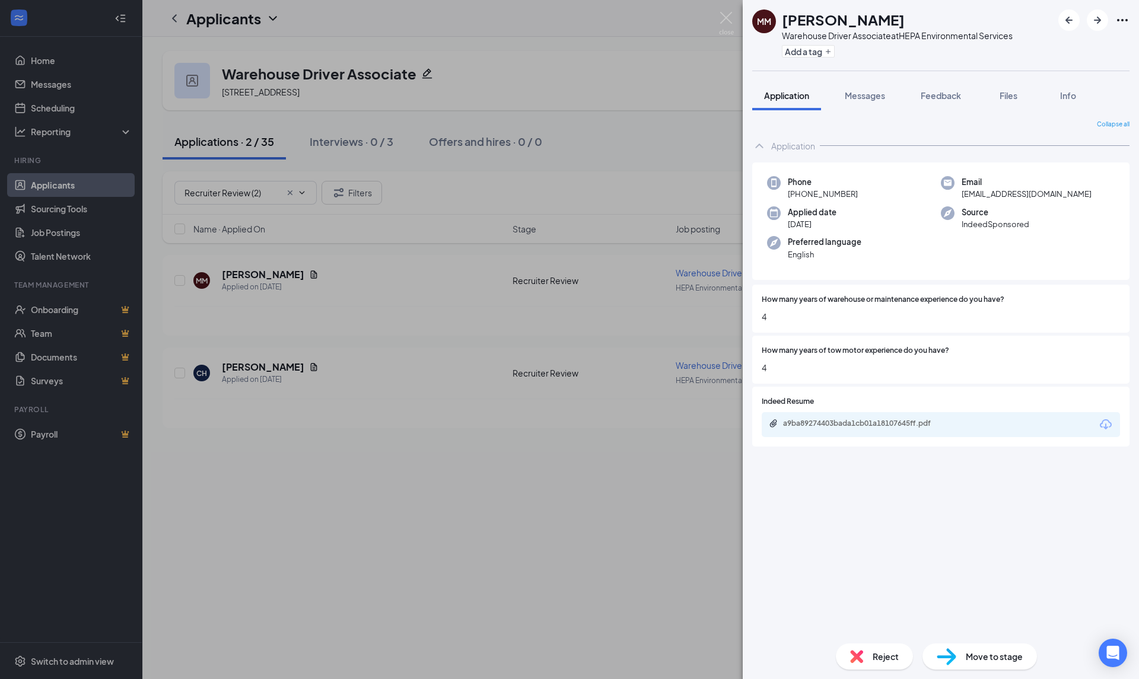
click at [1111, 429] on icon "Download" at bounding box center [1106, 425] width 14 height 14
click at [879, 663] on span "Reject" at bounding box center [886, 656] width 26 height 13
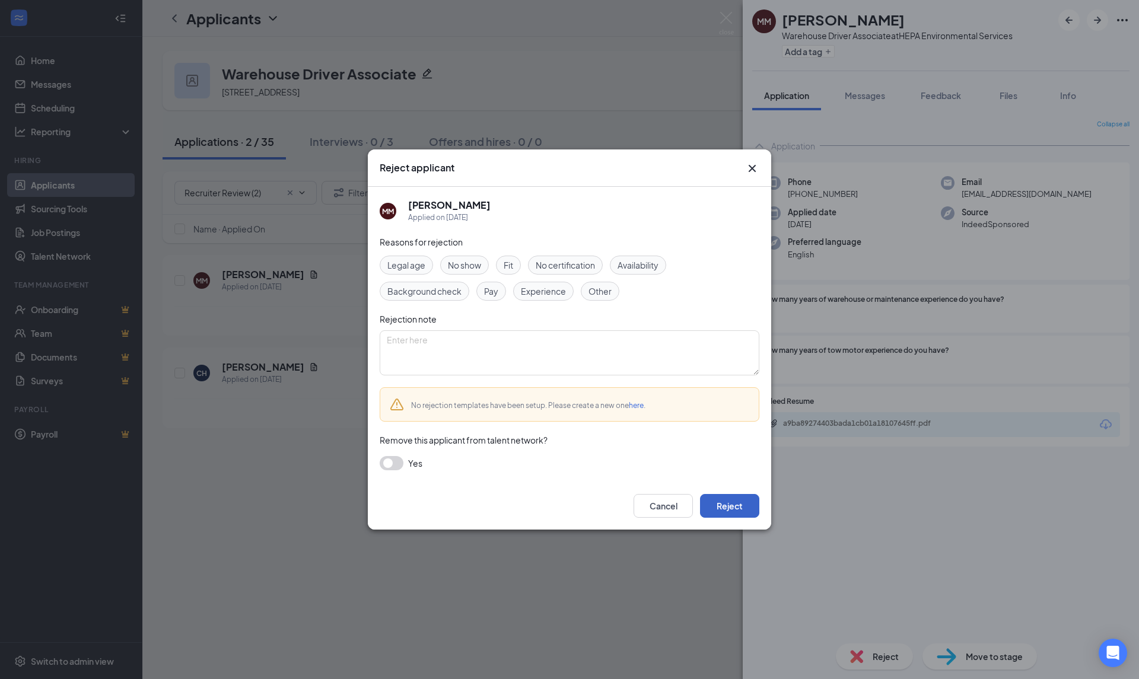
click at [725, 507] on button "Reject" at bounding box center [729, 506] width 59 height 24
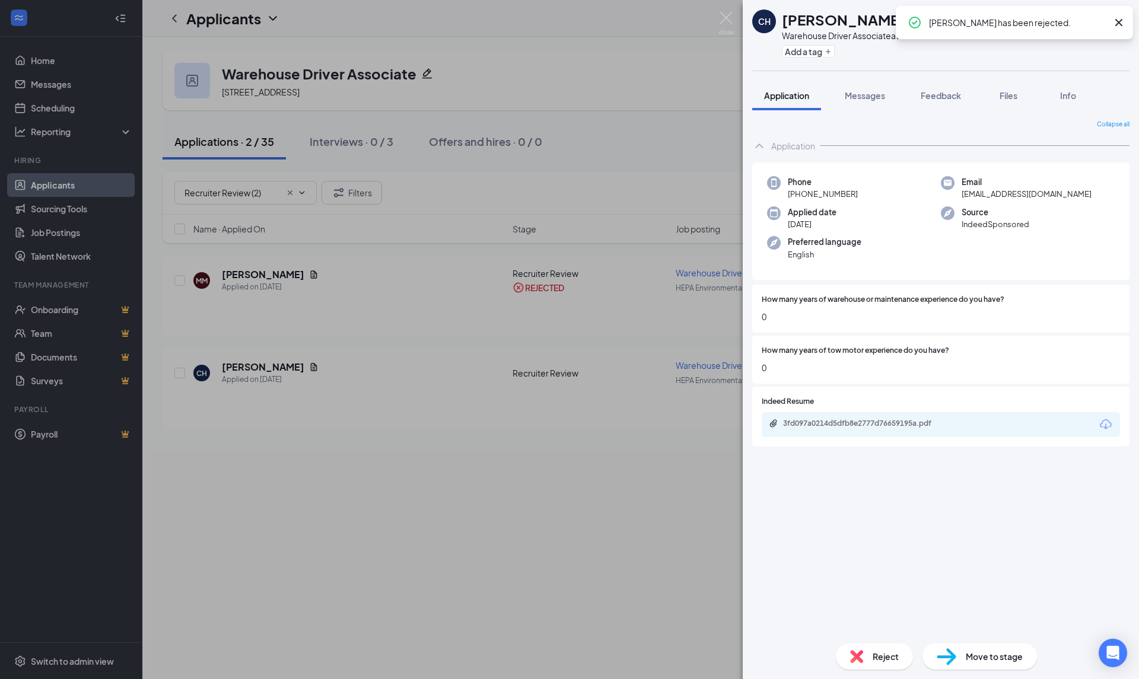
click at [1105, 427] on icon "Download" at bounding box center [1106, 425] width 14 height 14
click at [868, 657] on div "Reject" at bounding box center [874, 657] width 77 height 26
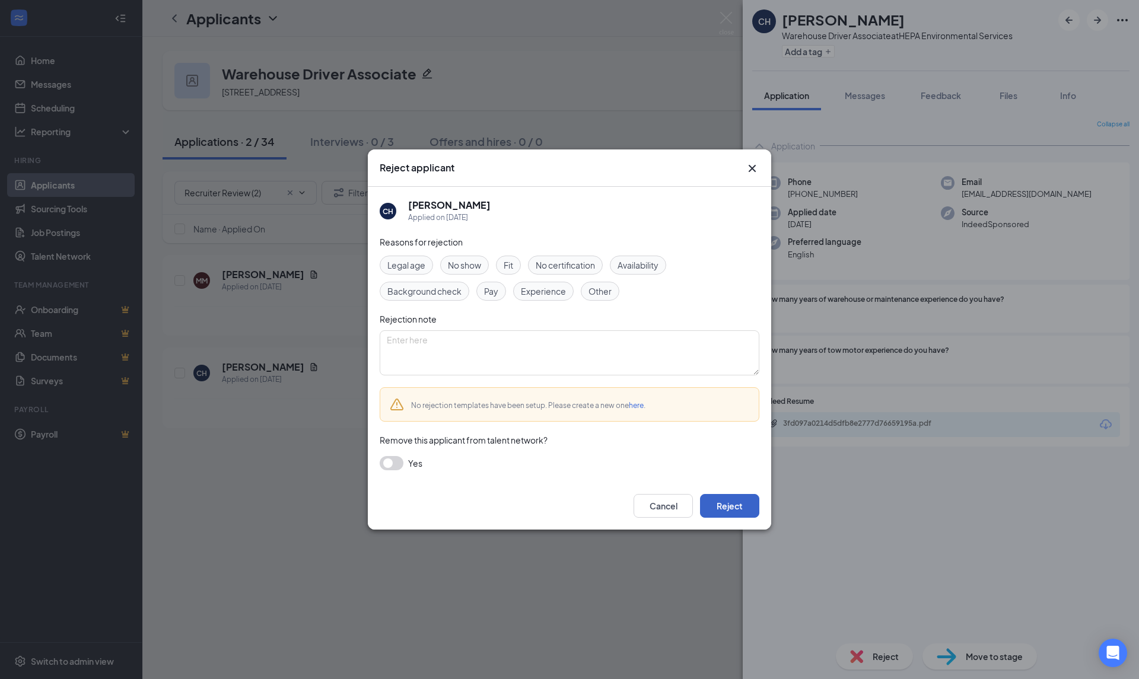
click at [743, 501] on button "Reject" at bounding box center [729, 506] width 59 height 24
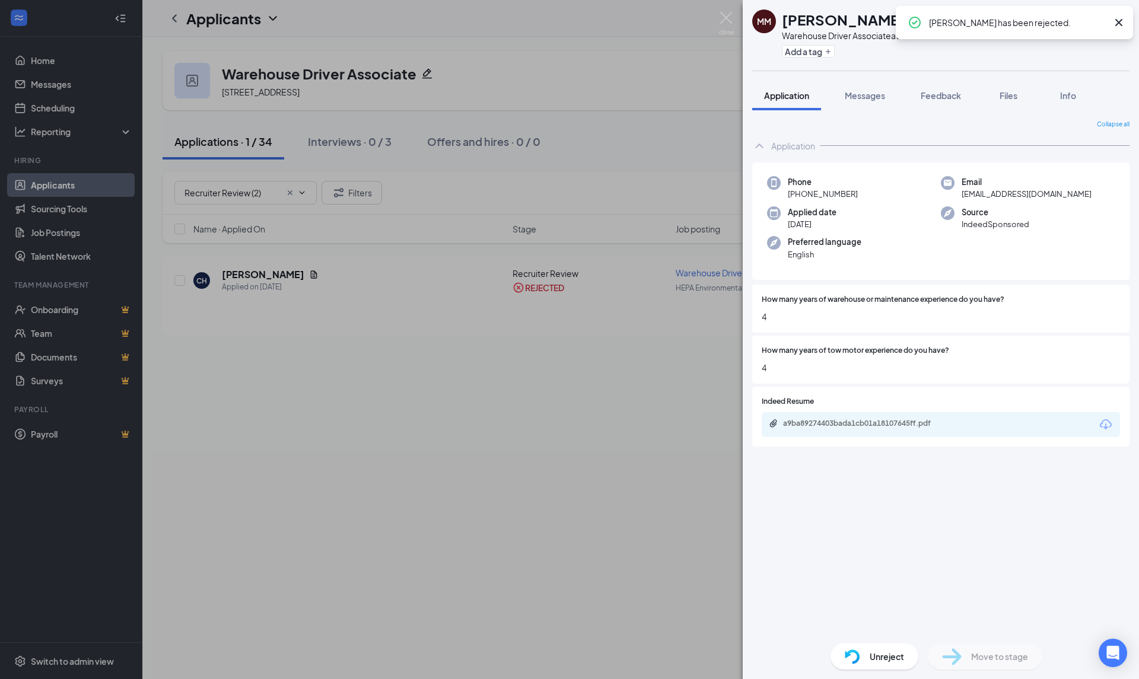
click at [58, 181] on div "MM [PERSON_NAME] Warehouse Driver Associate at HEPA Environmental Services Add …" at bounding box center [569, 339] width 1139 height 679
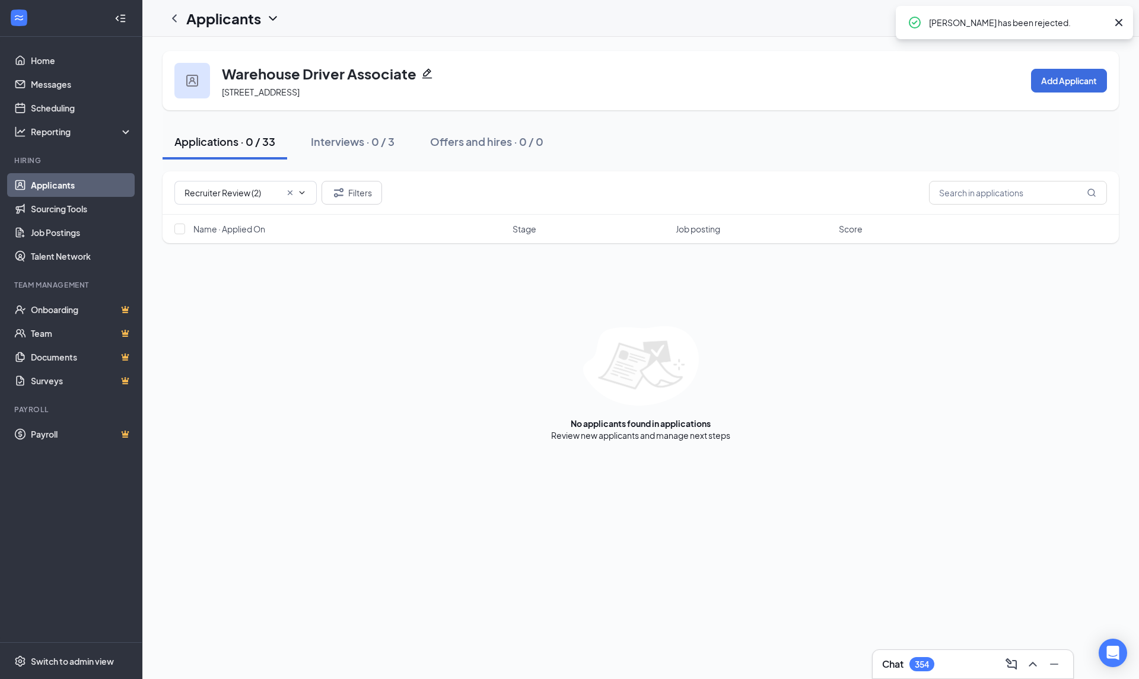
click at [58, 181] on link "Applicants" at bounding box center [81, 185] width 101 height 24
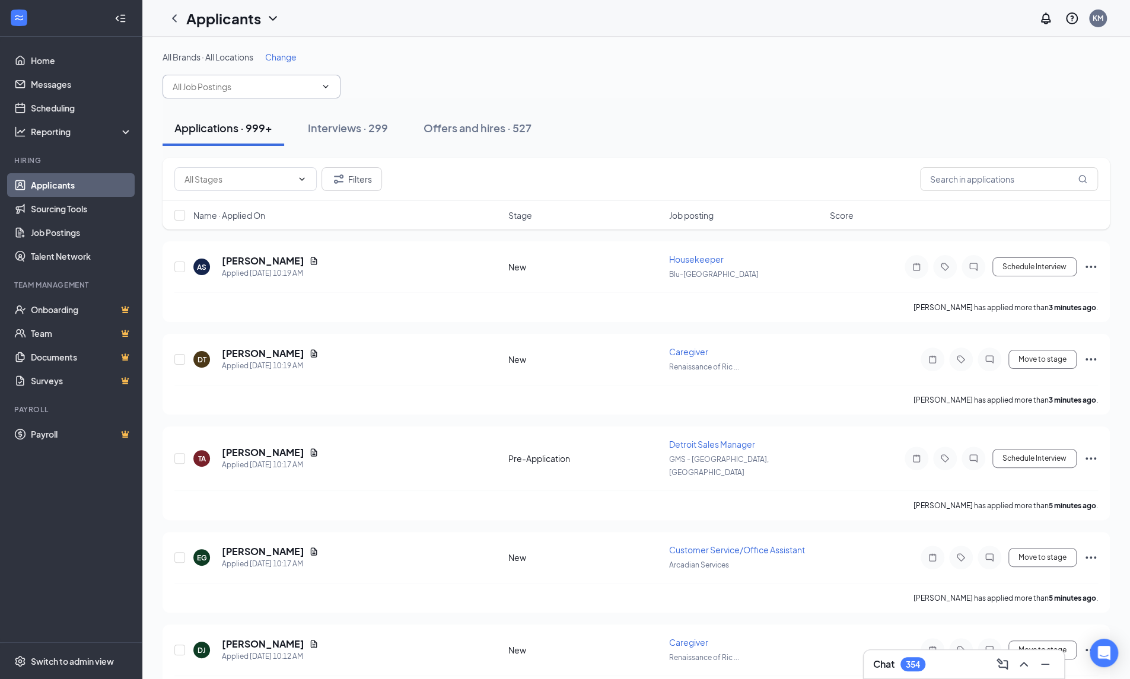
drag, startPoint x: 179, startPoint y: 76, endPoint x: 179, endPoint y: 84, distance: 7.7
click at [179, 80] on span at bounding box center [252, 87] width 178 height 24
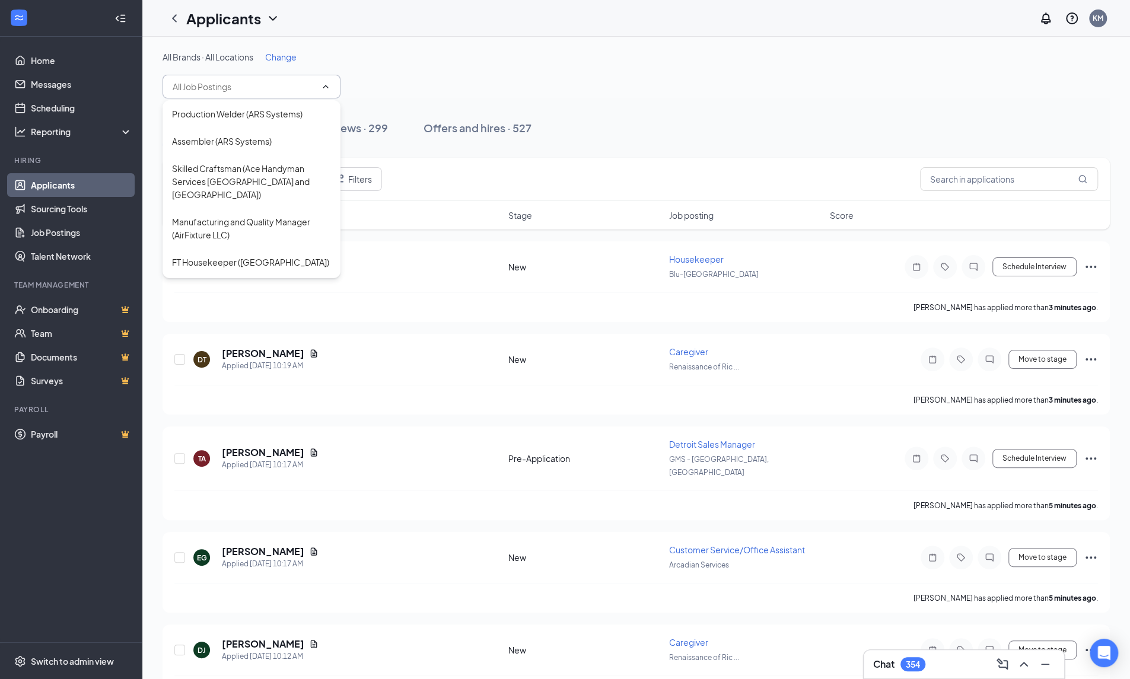
click at [179, 84] on input "text" at bounding box center [245, 86] width 144 height 13
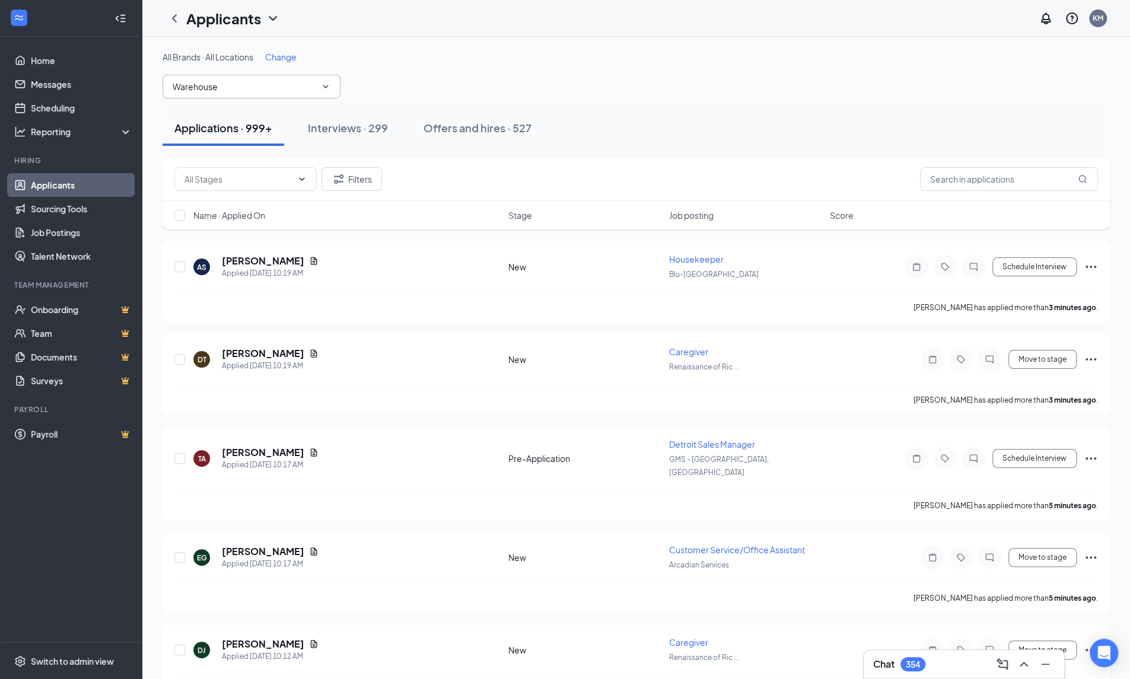
drag, startPoint x: 221, startPoint y: 84, endPoint x: 243, endPoint y: 83, distance: 22.6
click at [243, 83] on input "Warehouse" at bounding box center [245, 86] width 144 height 13
drag, startPoint x: 243, startPoint y: 83, endPoint x: 145, endPoint y: 84, distance: 98.5
click at [147, 84] on div "All Brands · All Locations Change Warehouse Applications · 999+ Interviews · 29…" at bounding box center [636, 610] width 988 height 1146
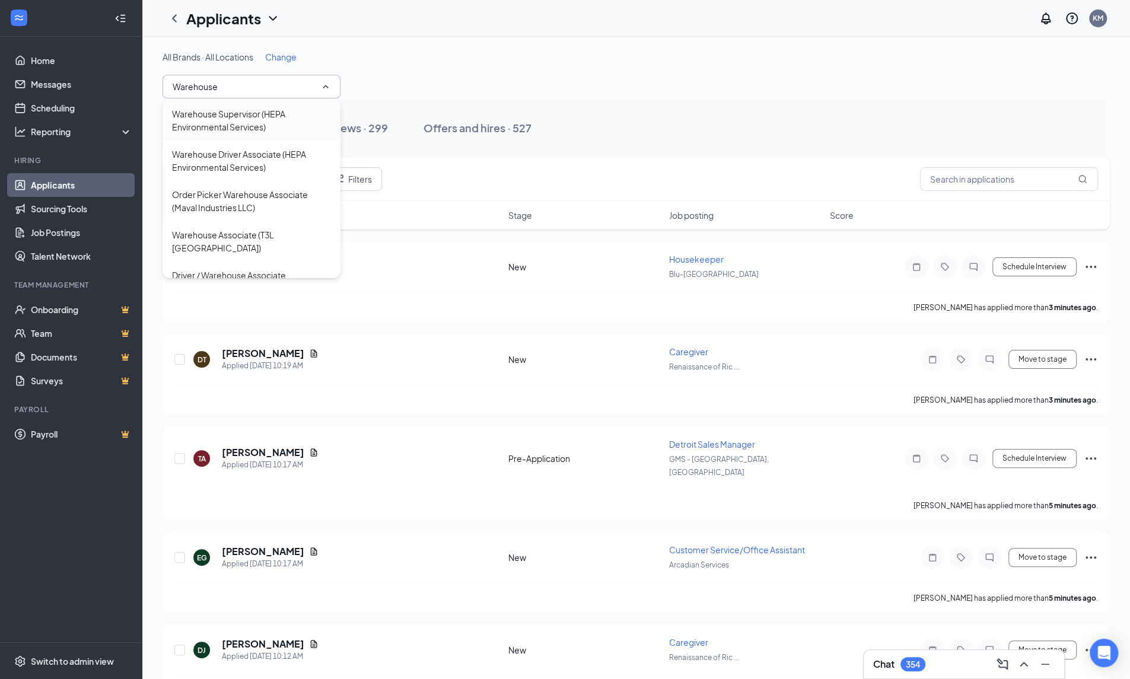
type input "Warehouse"
click at [277, 126] on div "Warehouse Supervisor (HEPA Environmental Services)" at bounding box center [251, 120] width 159 height 26
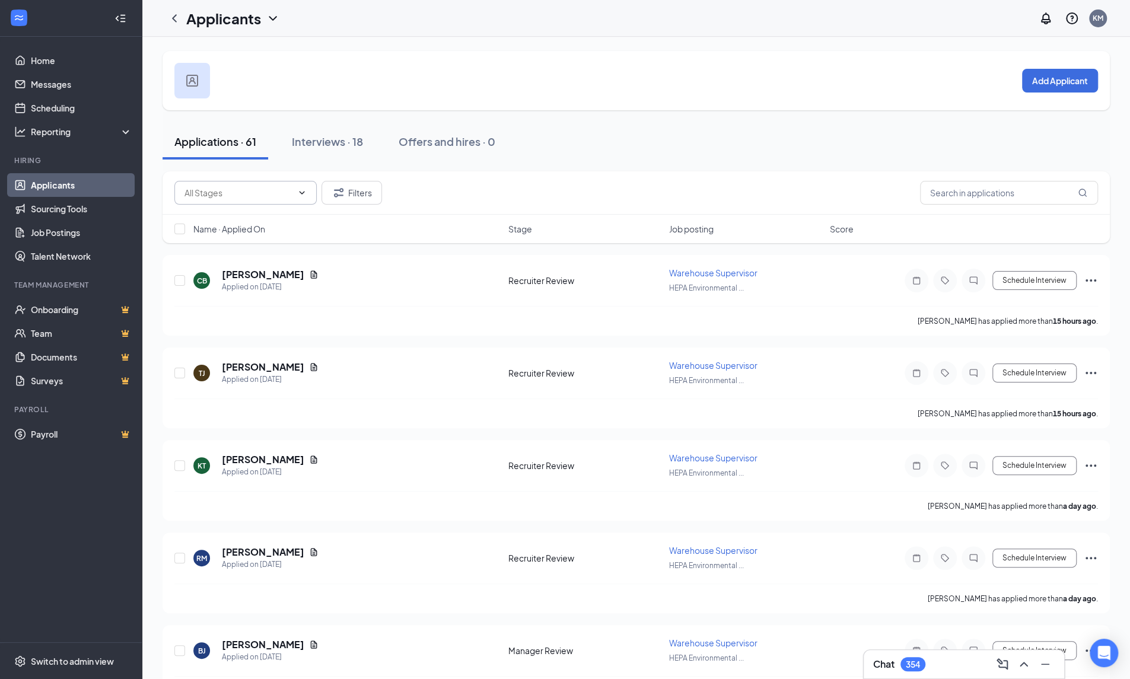
click at [264, 192] on input "text" at bounding box center [239, 192] width 108 height 13
click at [256, 217] on div "Recruiter Review (4)" at bounding box center [222, 220] width 77 height 13
type input "Recruiter Review (4)"
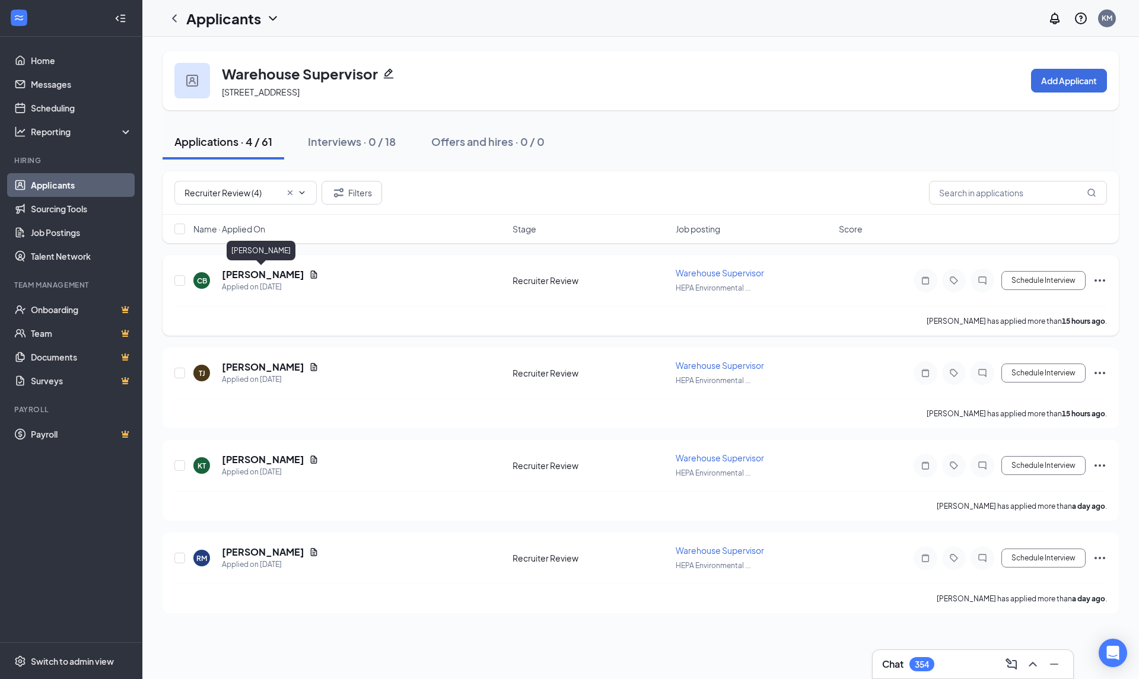
click at [263, 274] on h5 "[PERSON_NAME]" at bounding box center [263, 274] width 82 height 13
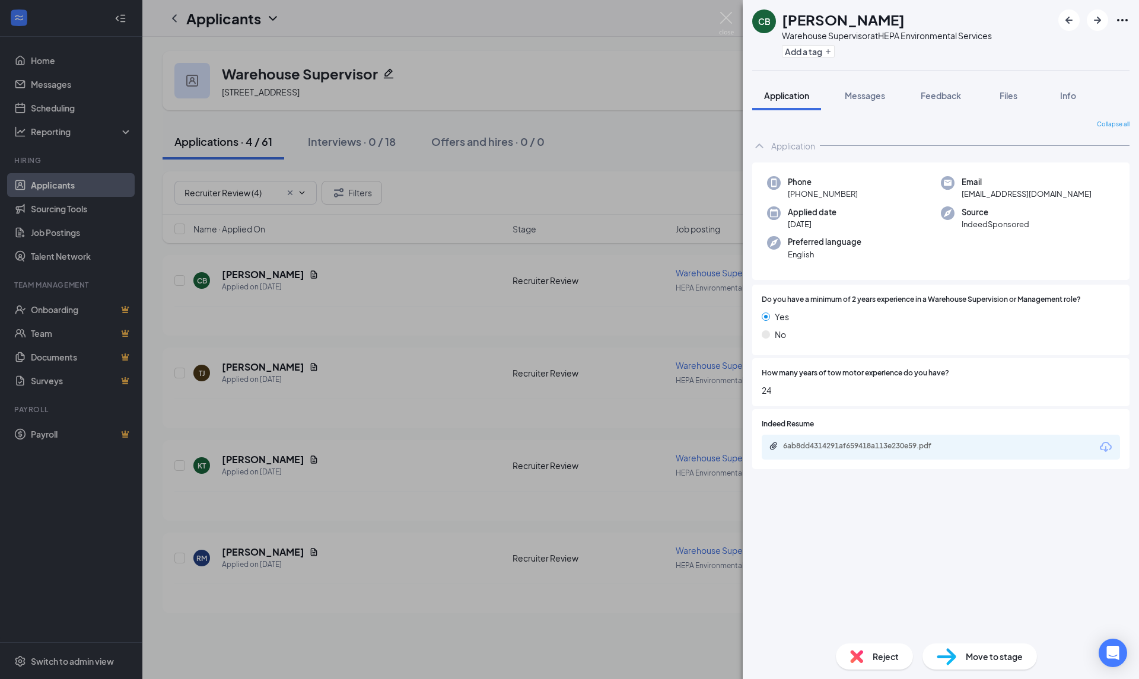
click at [1111, 448] on icon "Download" at bounding box center [1106, 447] width 12 height 10
click at [853, 646] on div "Reject" at bounding box center [874, 657] width 77 height 26
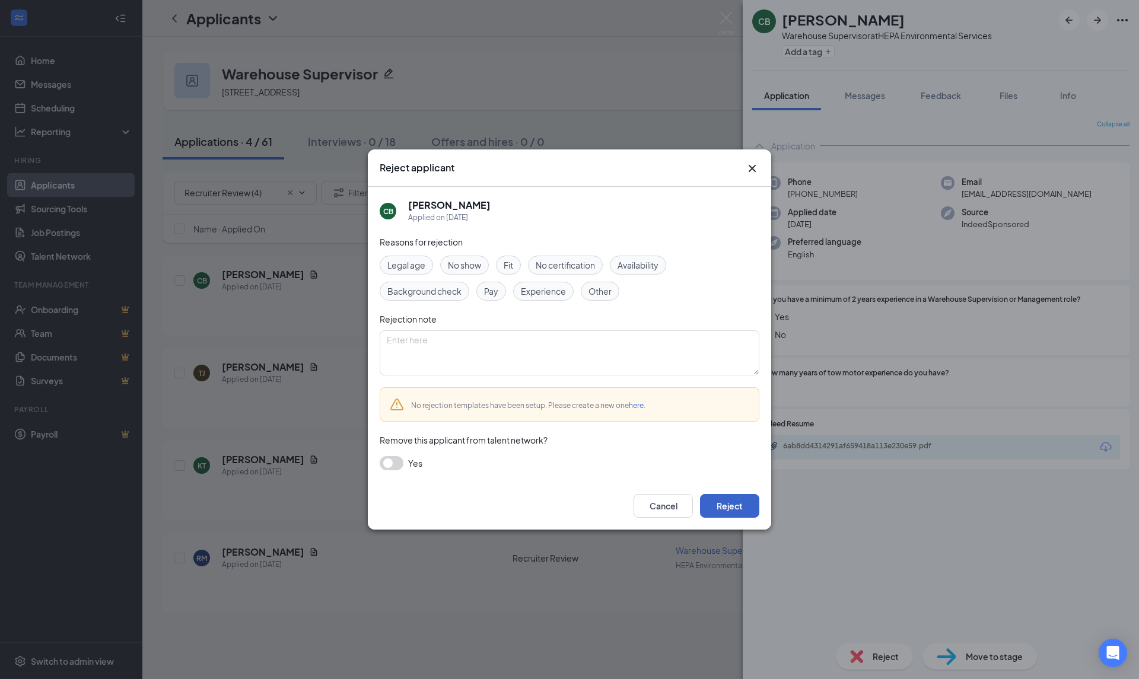
click at [738, 503] on button "Reject" at bounding box center [729, 506] width 59 height 24
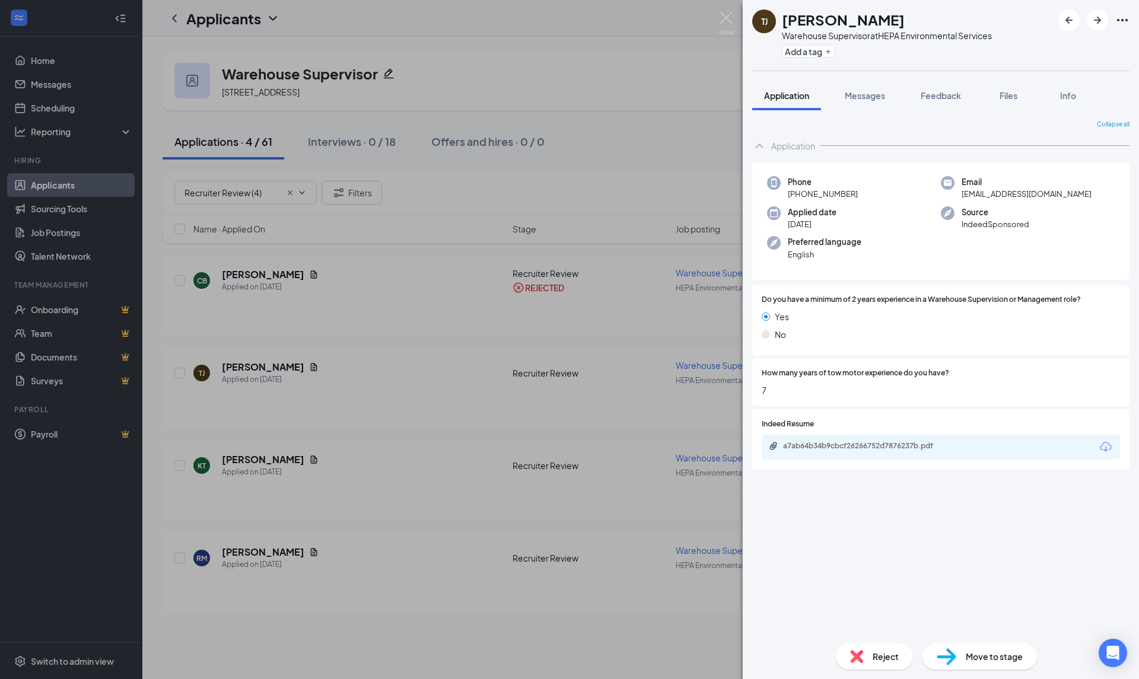
click at [1104, 445] on icon "Download" at bounding box center [1106, 447] width 14 height 14
click at [873, 660] on span "Reject" at bounding box center [886, 656] width 26 height 13
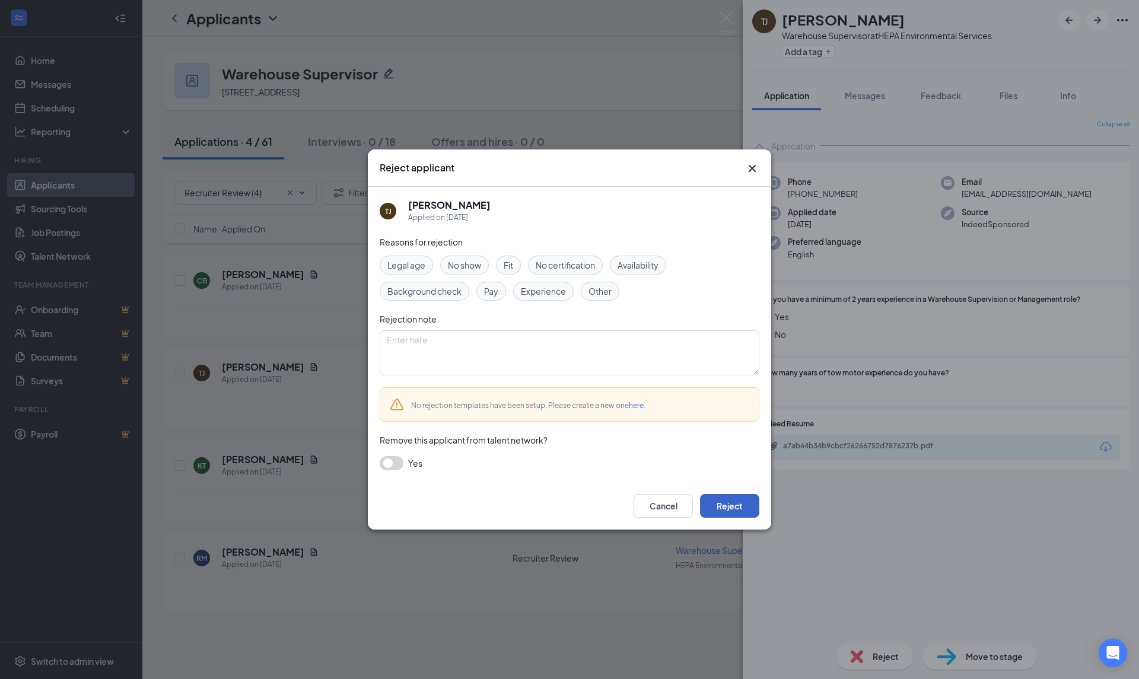
click at [739, 512] on button "Reject" at bounding box center [729, 506] width 59 height 24
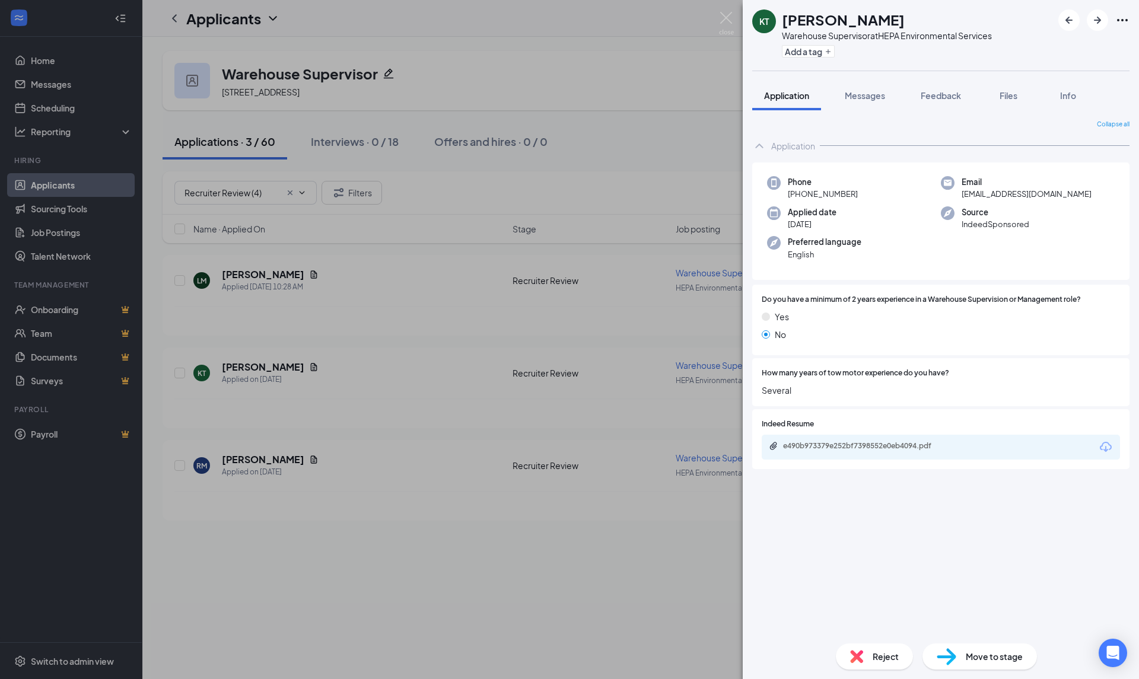
click at [1110, 446] on icon "Download" at bounding box center [1106, 447] width 12 height 10
click at [885, 660] on span "Reject" at bounding box center [886, 656] width 26 height 13
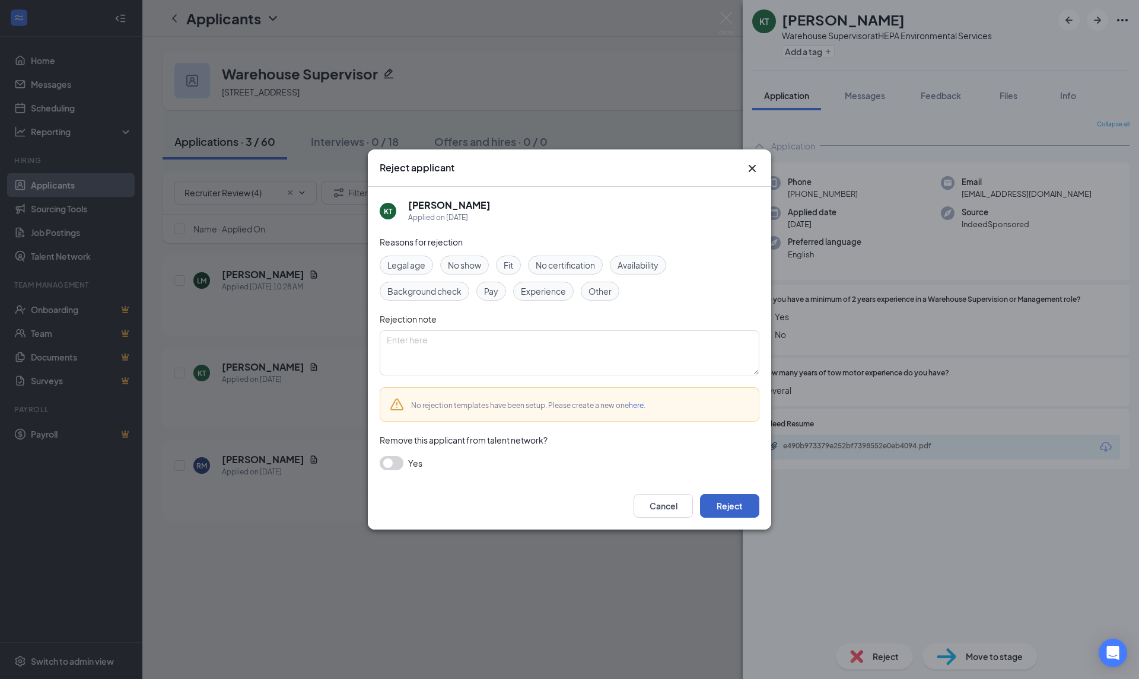
click at [746, 509] on button "Reject" at bounding box center [729, 506] width 59 height 24
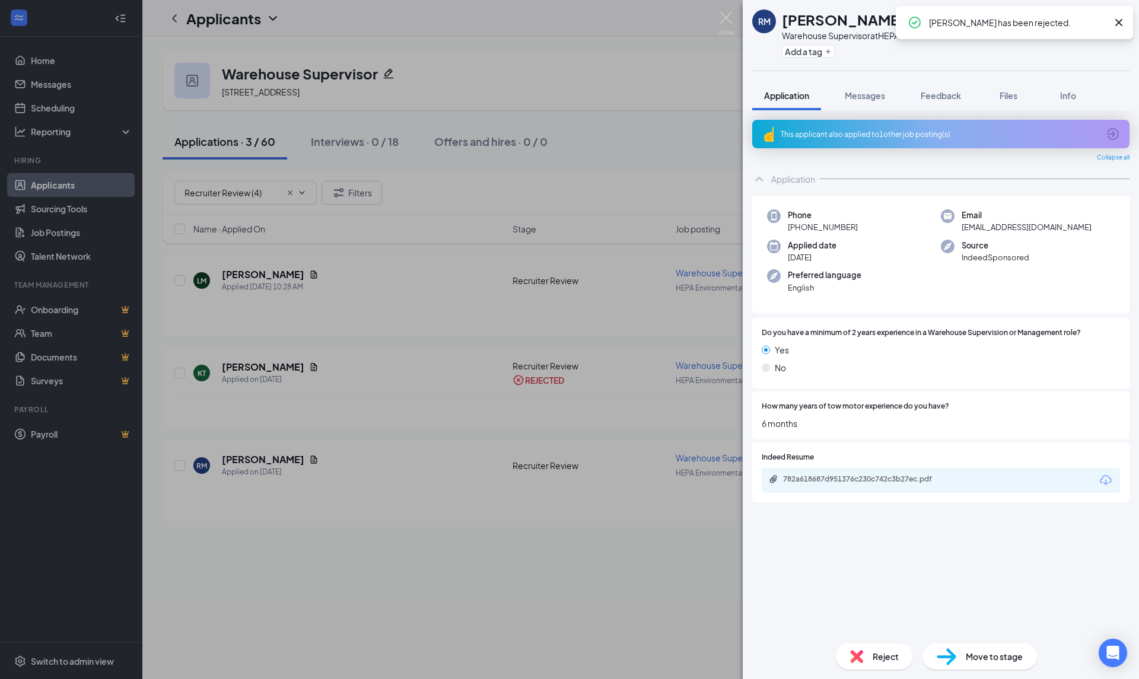
click at [1107, 476] on icon "Download" at bounding box center [1106, 481] width 14 height 14
click at [881, 657] on span "Reject" at bounding box center [886, 656] width 26 height 13
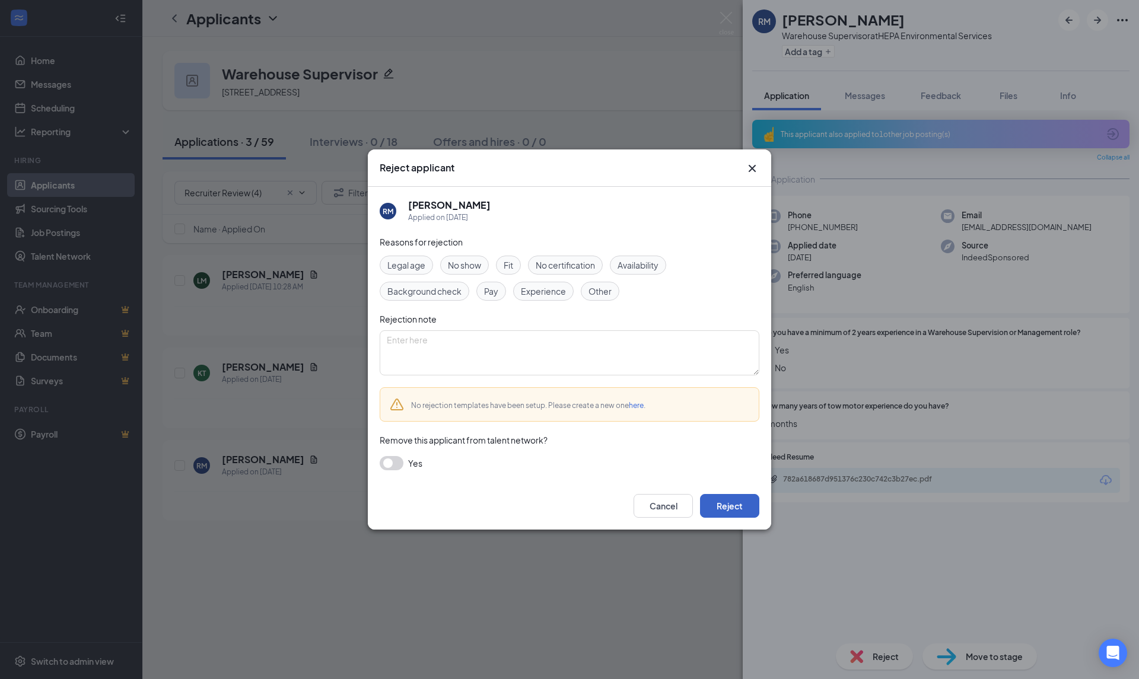
click at [736, 509] on button "Reject" at bounding box center [729, 506] width 59 height 24
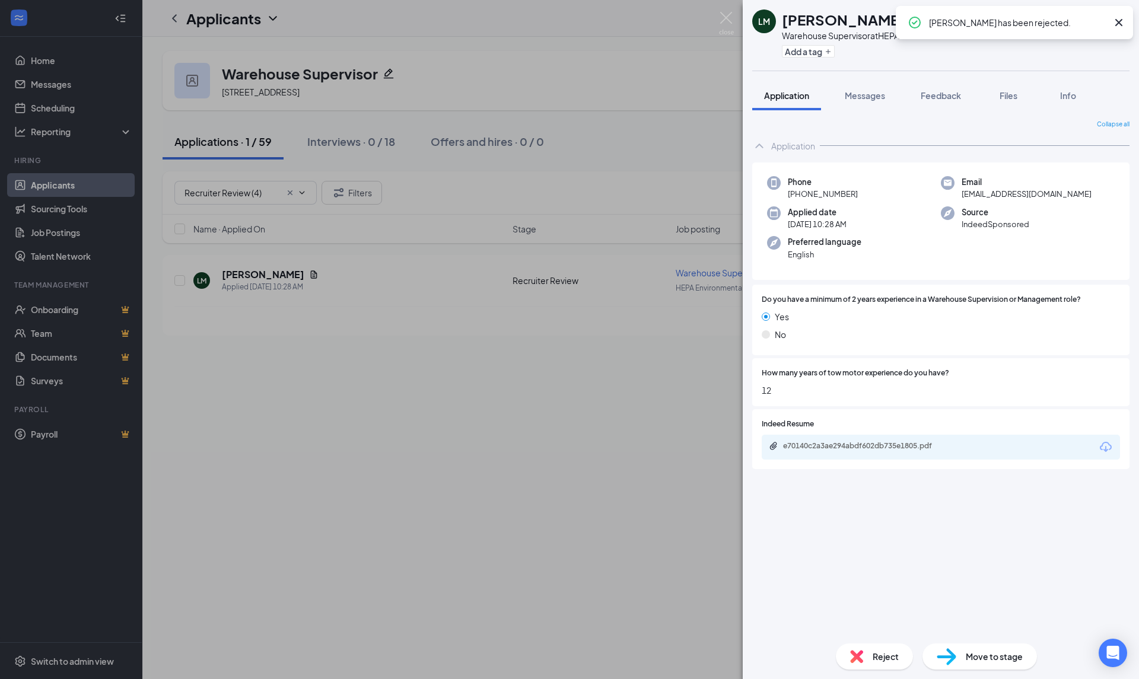
click at [1108, 448] on icon "Download" at bounding box center [1106, 447] width 14 height 14
click at [876, 664] on div "Reject" at bounding box center [874, 657] width 77 height 26
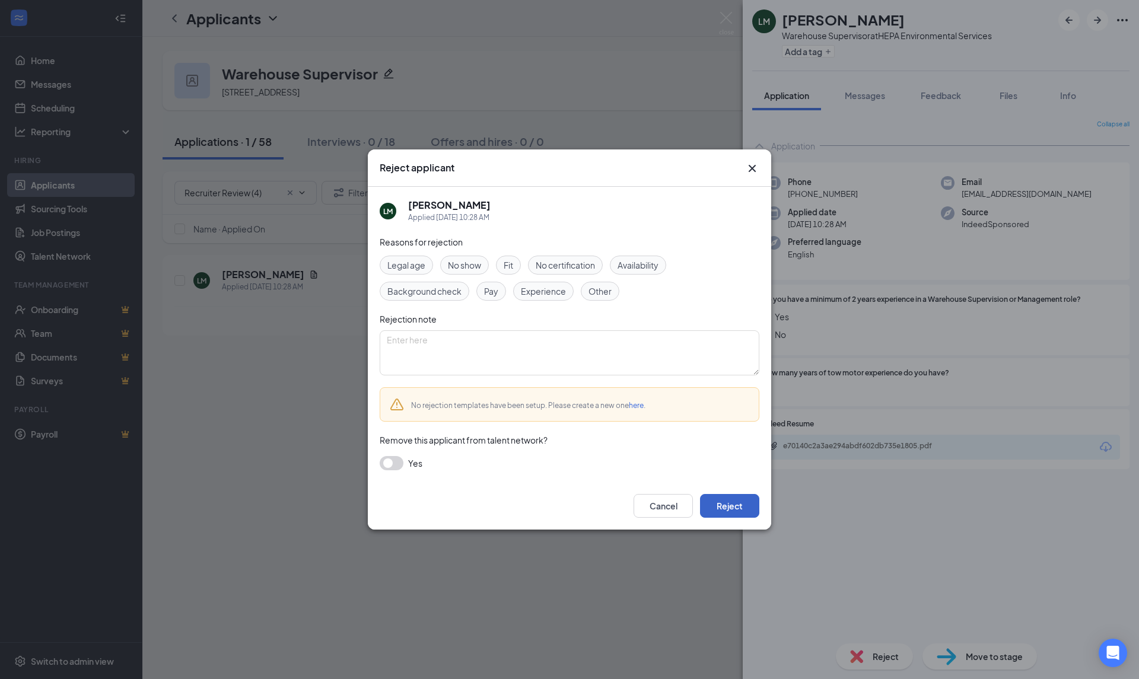
click at [742, 505] on button "Reject" at bounding box center [729, 506] width 59 height 24
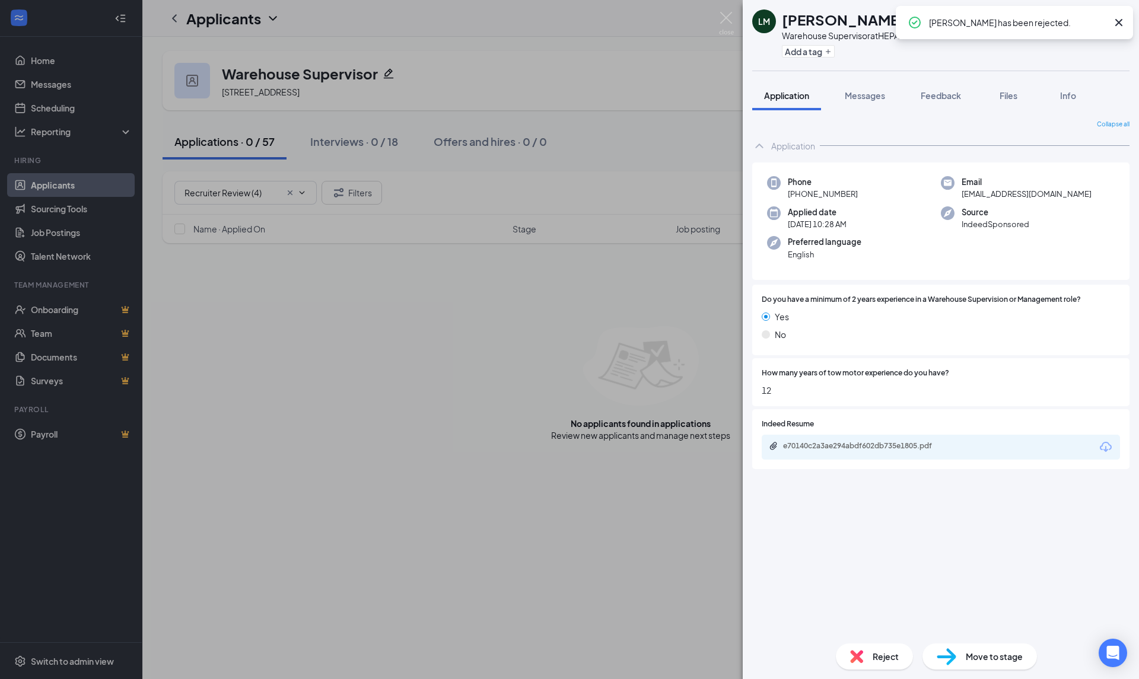
click at [45, 62] on div "[PERSON_NAME] Warehouse Supervisor at HEPA Environmental Services Add a tag App…" at bounding box center [569, 339] width 1139 height 679
click at [45, 62] on link "Home" at bounding box center [81, 61] width 101 height 24
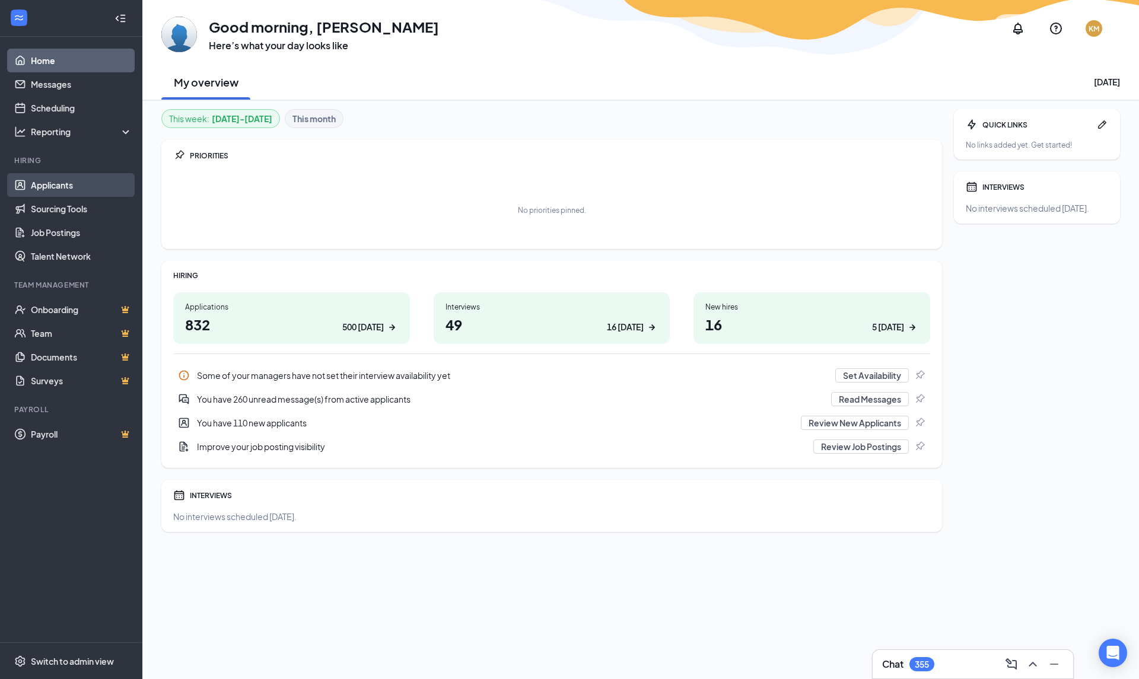
click at [61, 183] on link "Applicants" at bounding box center [81, 185] width 101 height 24
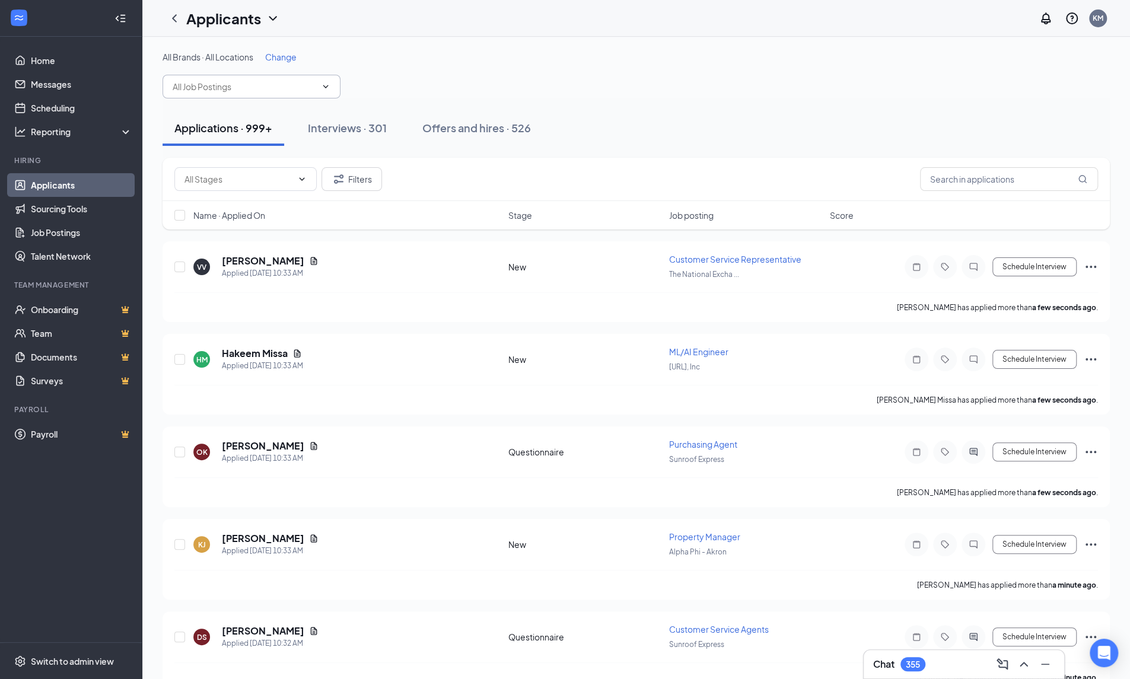
click at [269, 89] on input "text" at bounding box center [245, 86] width 144 height 13
type input "cnc swiss"
click at [253, 126] on div "CNC Swiss Machine Operator (Rimeco Products)" at bounding box center [251, 120] width 159 height 26
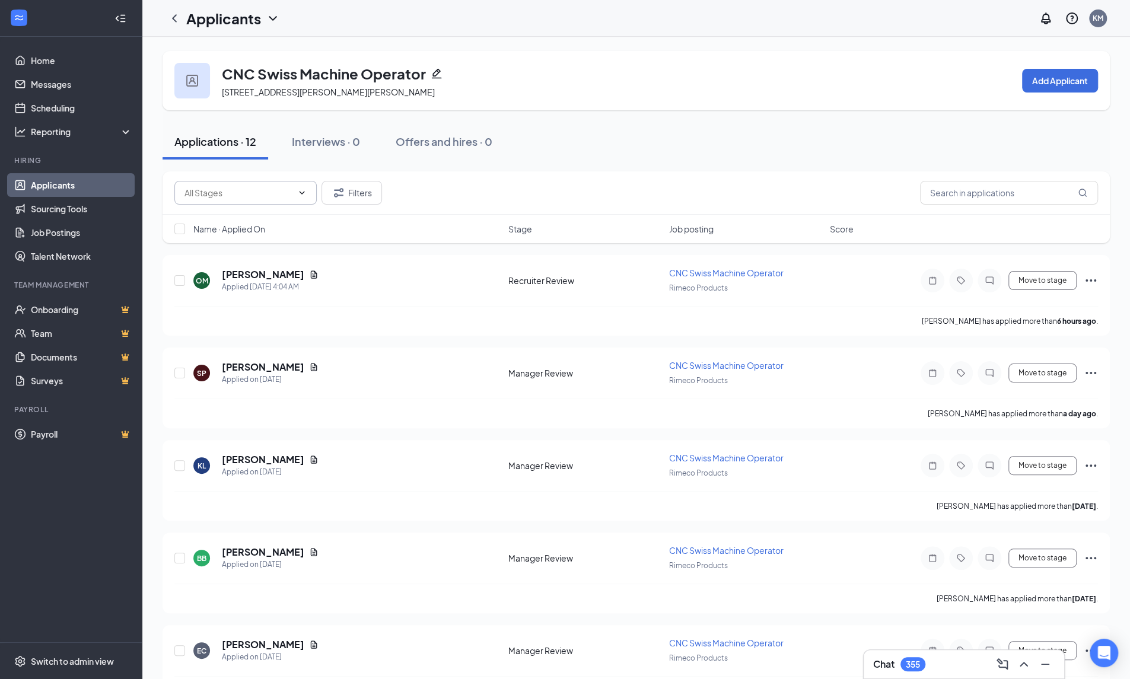
click at [286, 195] on input "text" at bounding box center [239, 192] width 108 height 13
click at [291, 221] on div "Recruiter Review (1)" at bounding box center [245, 220] width 123 height 13
type input "Recruiter Review (1)"
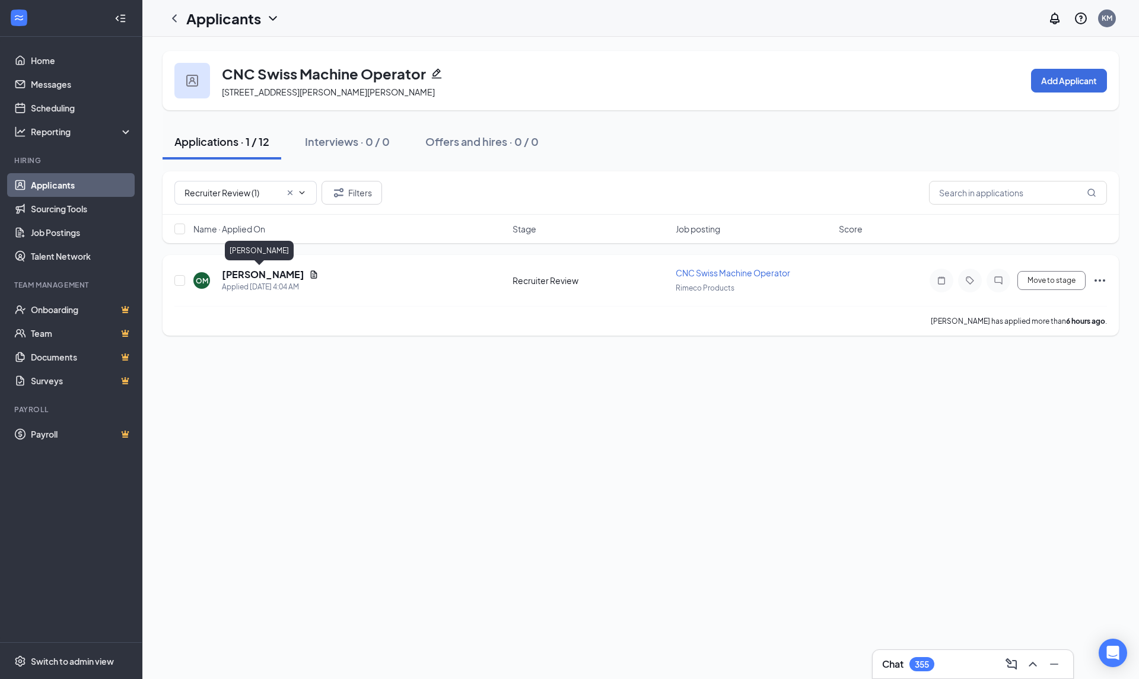
click at [272, 273] on h5 "[PERSON_NAME]" at bounding box center [263, 274] width 82 height 13
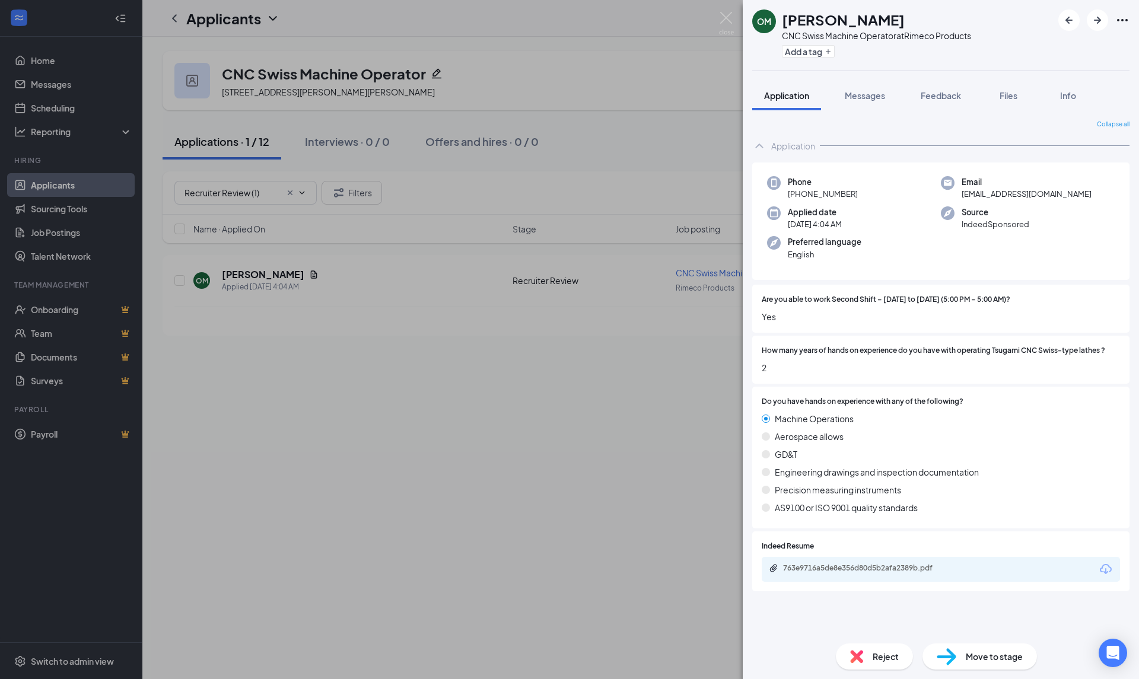
click at [1106, 570] on icon "Download" at bounding box center [1106, 569] width 12 height 10
click at [881, 658] on span "Reject" at bounding box center [886, 656] width 26 height 13
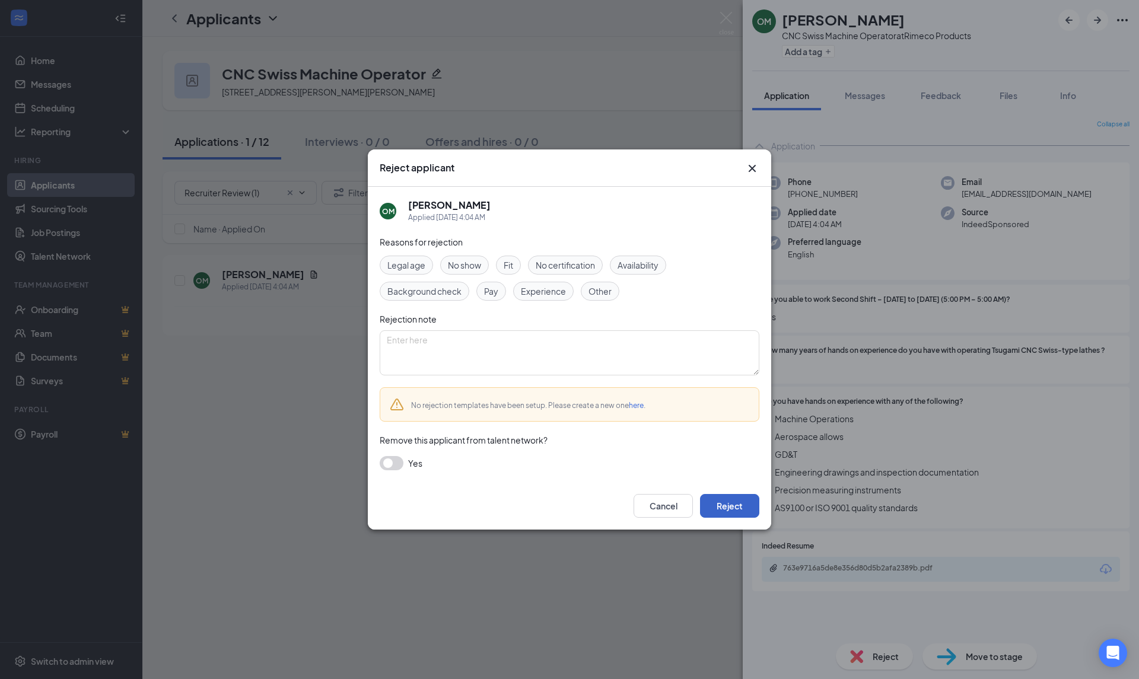
click at [733, 508] on button "Reject" at bounding box center [729, 506] width 59 height 24
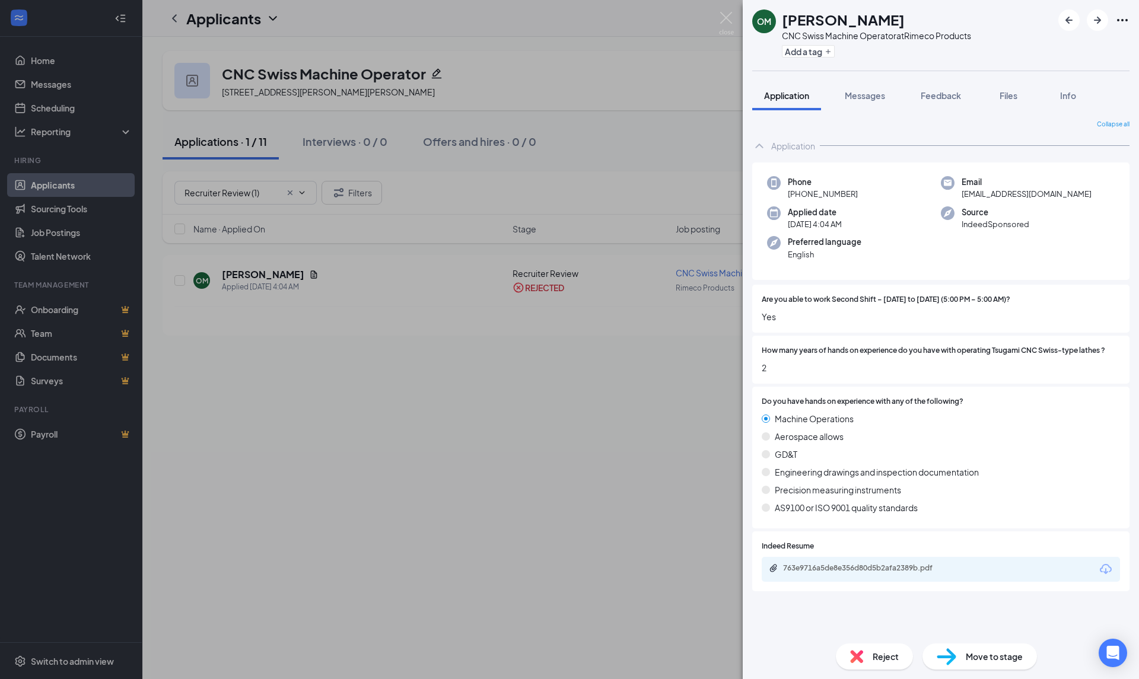
click at [53, 62] on div "OM [PERSON_NAME] CNC Swiss Machine Operator at Rimeco Products Add a tag Applic…" at bounding box center [569, 339] width 1139 height 679
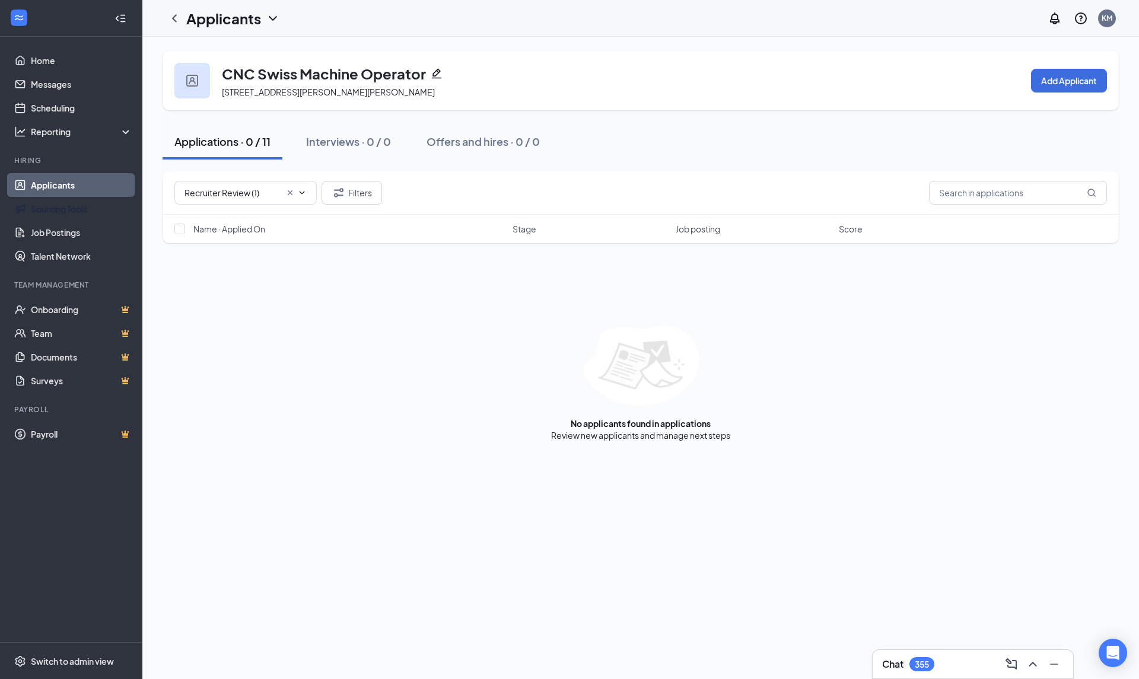
click at [50, 184] on link "Applicants" at bounding box center [81, 185] width 101 height 24
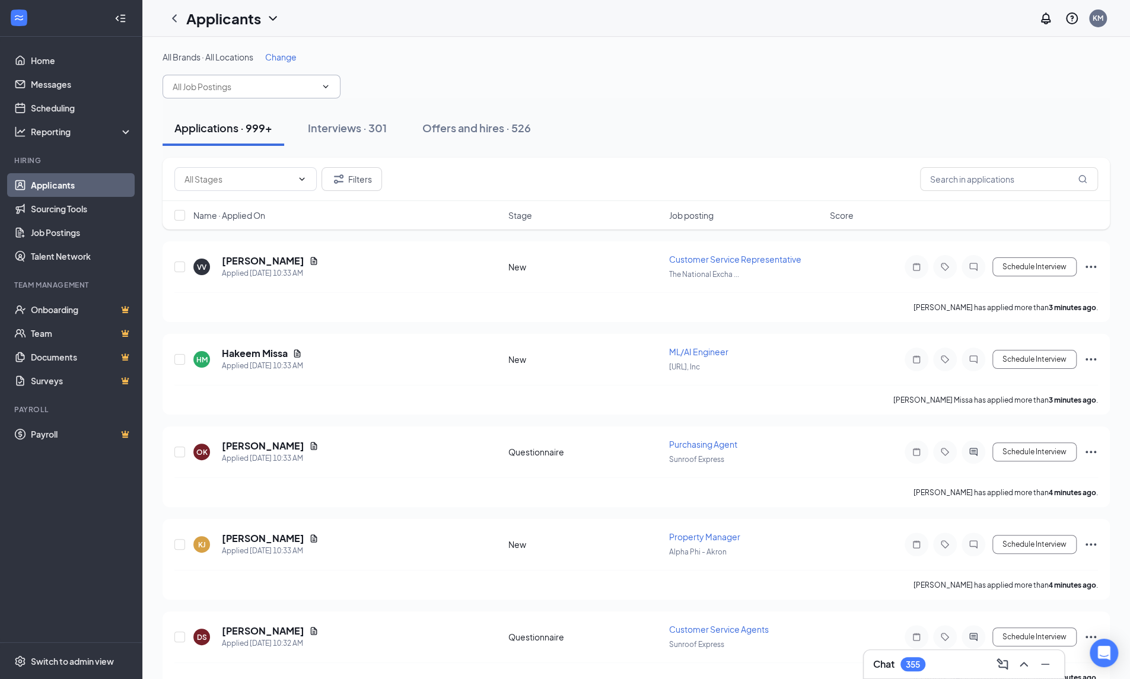
click at [242, 84] on input "text" at bounding box center [245, 86] width 144 height 13
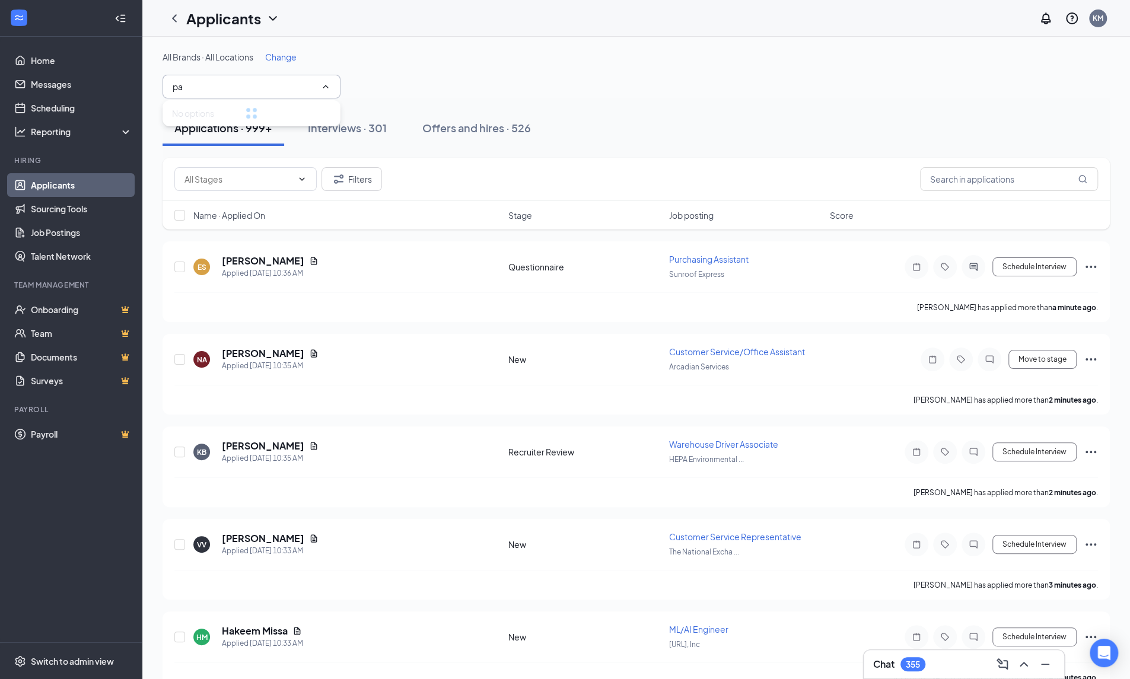
type input "p"
type input "personal"
click at [234, 111] on div "Personal Care Assistant (Pac Services)" at bounding box center [245, 113] width 147 height 13
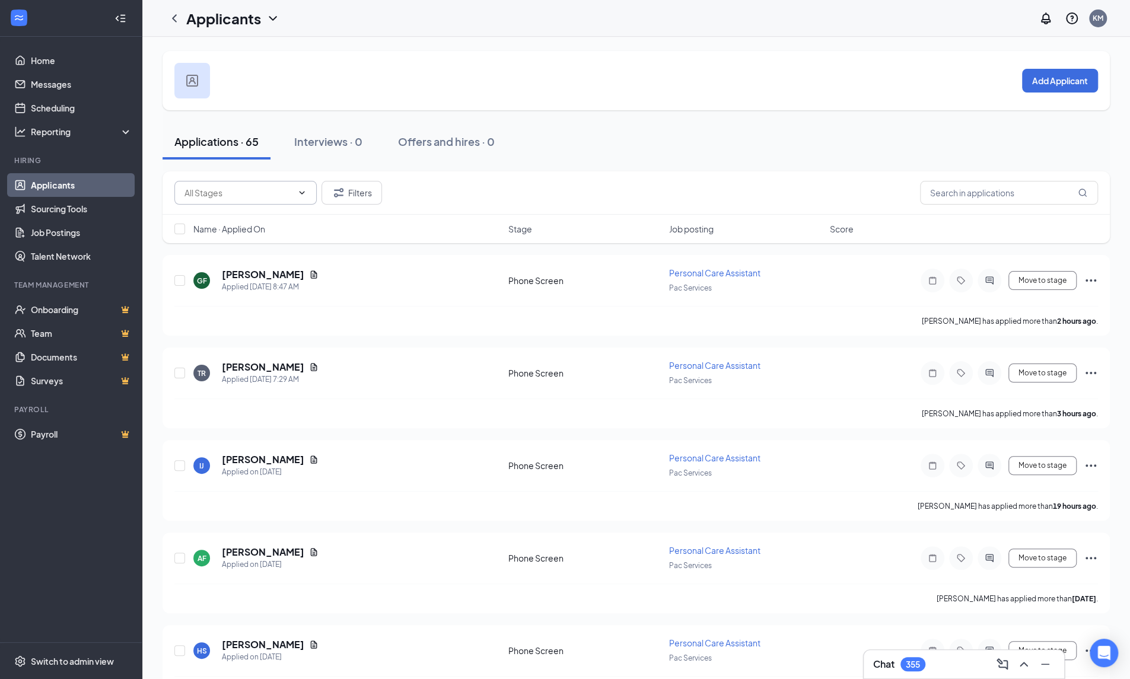
click at [272, 193] on input "text" at bounding box center [239, 192] width 108 height 13
click at [46, 183] on link "Applicants" at bounding box center [81, 185] width 101 height 24
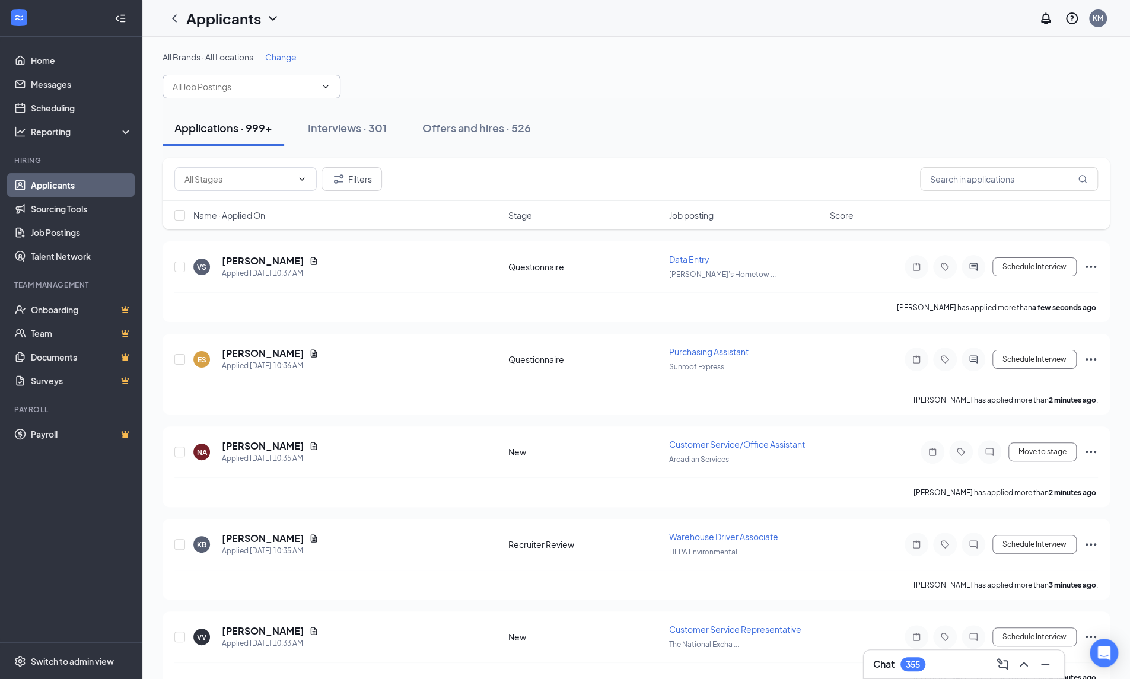
click at [217, 81] on input "text" at bounding box center [245, 86] width 144 height 13
type input "shop fabricator"
click at [237, 109] on div "Shop Fabricator (Steel It -[GEOGRAPHIC_DATA])" at bounding box center [251, 120] width 159 height 26
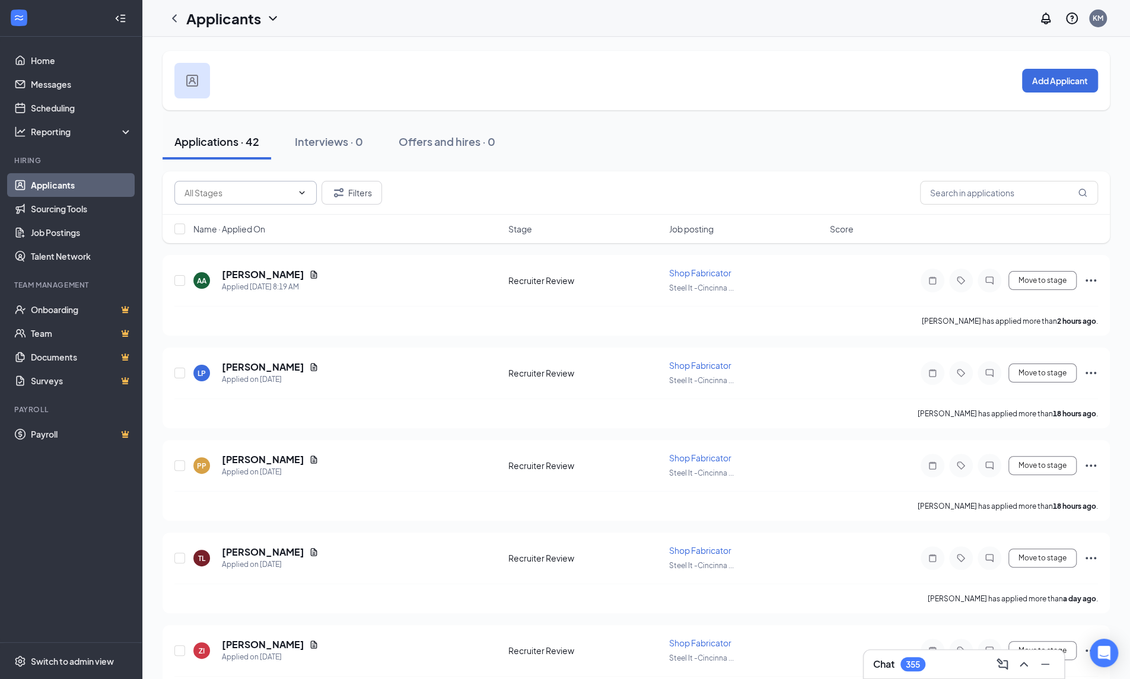
click at [249, 195] on input "text" at bounding box center [239, 192] width 108 height 13
click at [267, 221] on div "Recruiter Review (5)" at bounding box center [245, 220] width 123 height 13
type input "Recruiter Review (5)"
